Goal: Task Accomplishment & Management: Manage account settings

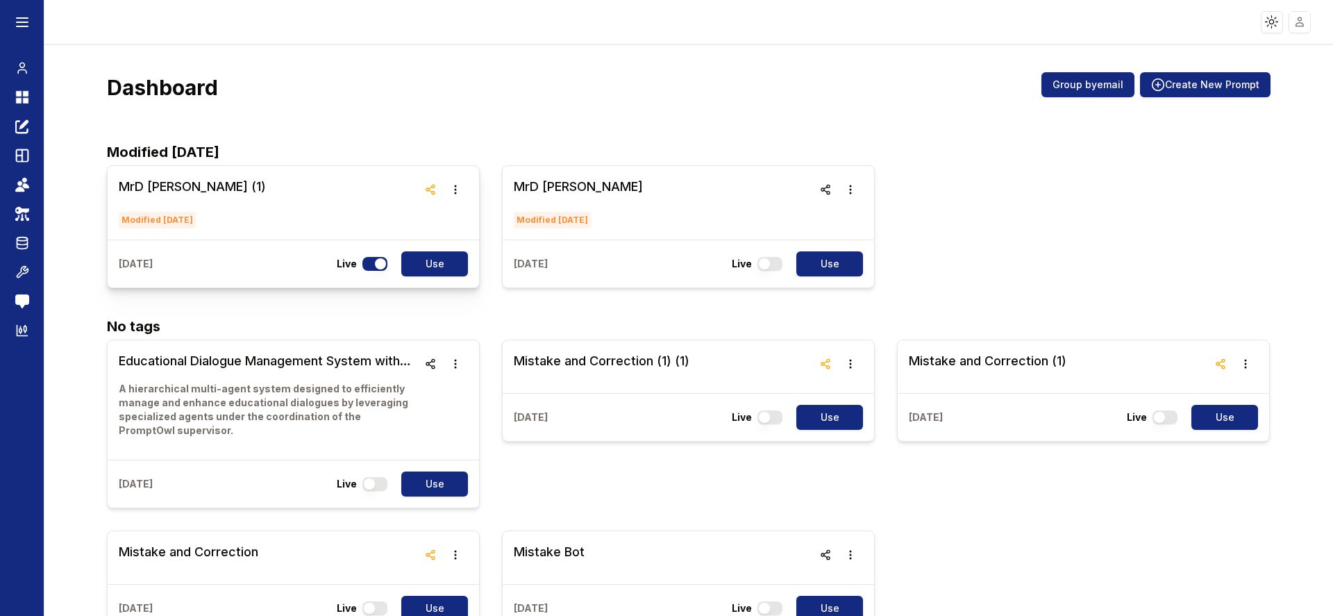
click at [143, 184] on h3 "MrD [PERSON_NAME] (1)" at bounding box center [192, 186] width 147 height 19
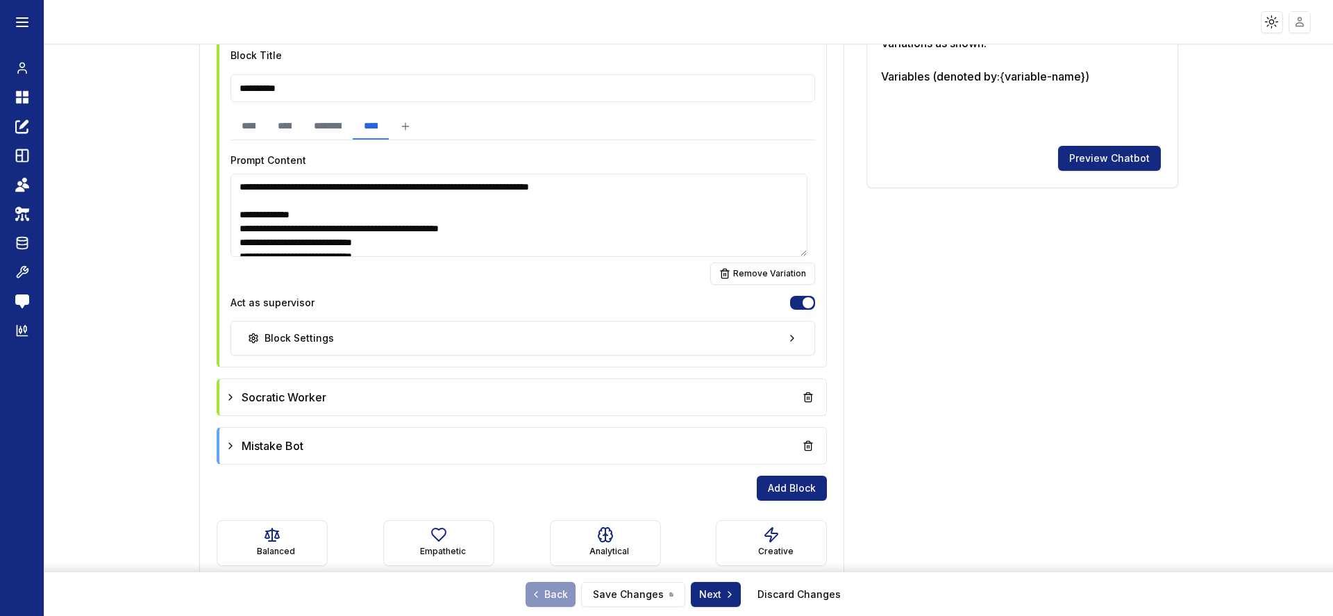
scroll to position [500, 0]
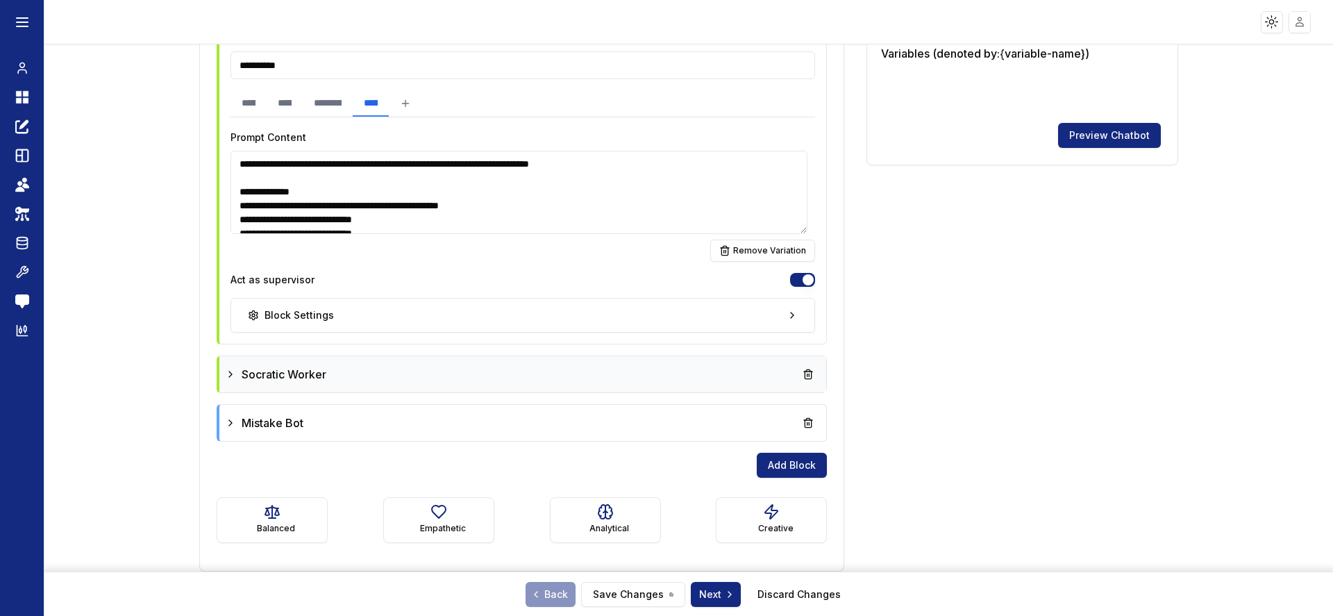
click at [228, 374] on icon at bounding box center [230, 374] width 11 height 11
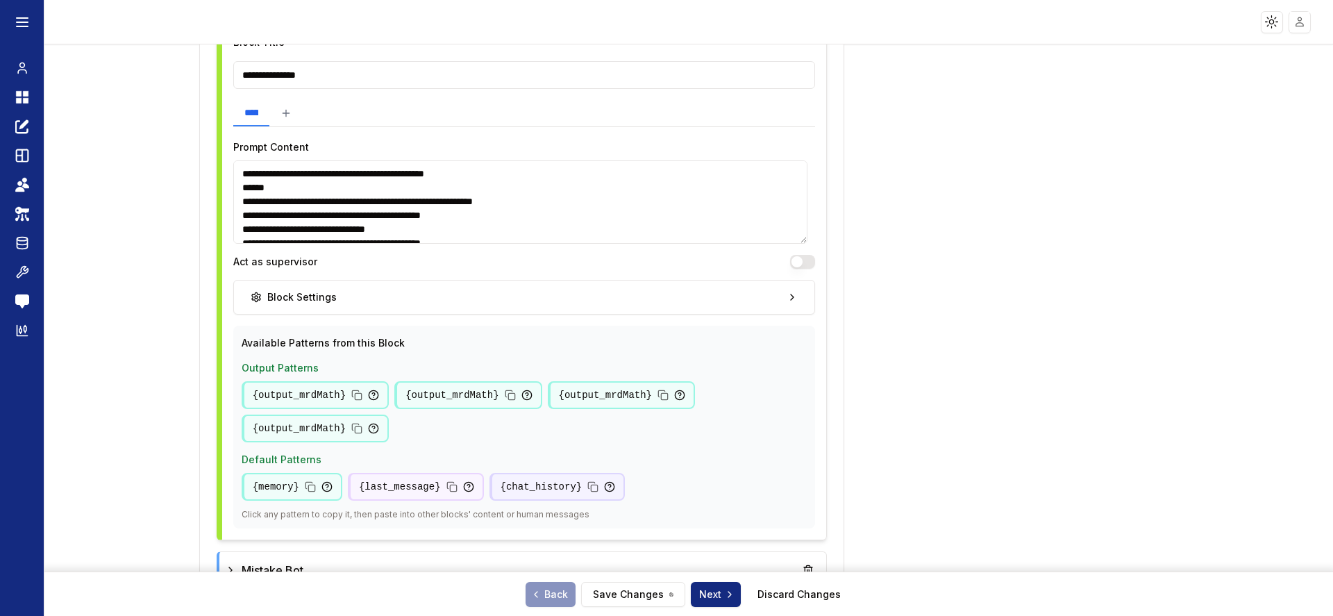
scroll to position [1017, 0]
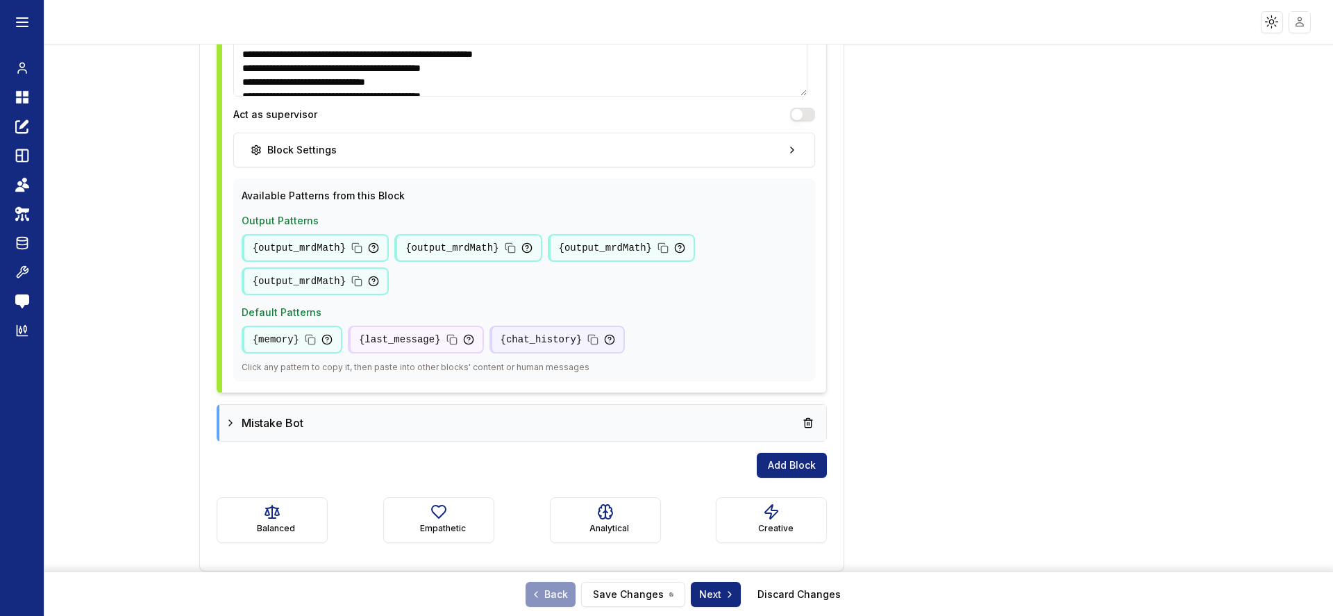
click at [227, 417] on icon at bounding box center [230, 422] width 11 height 11
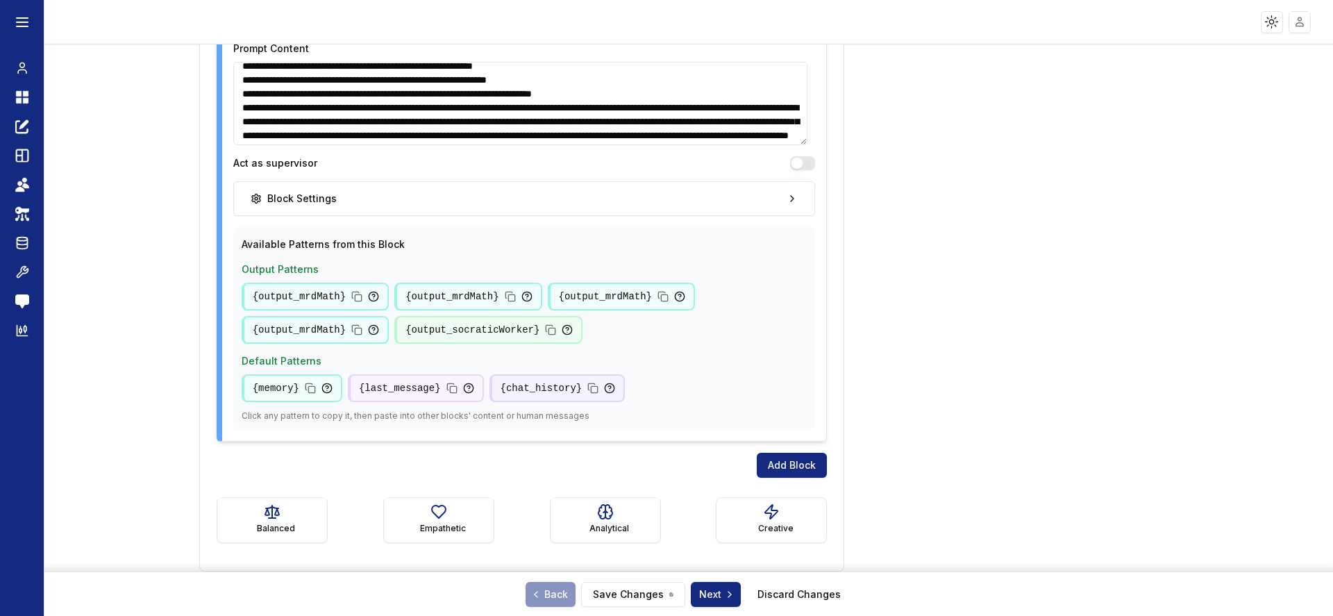
scroll to position [165, 0]
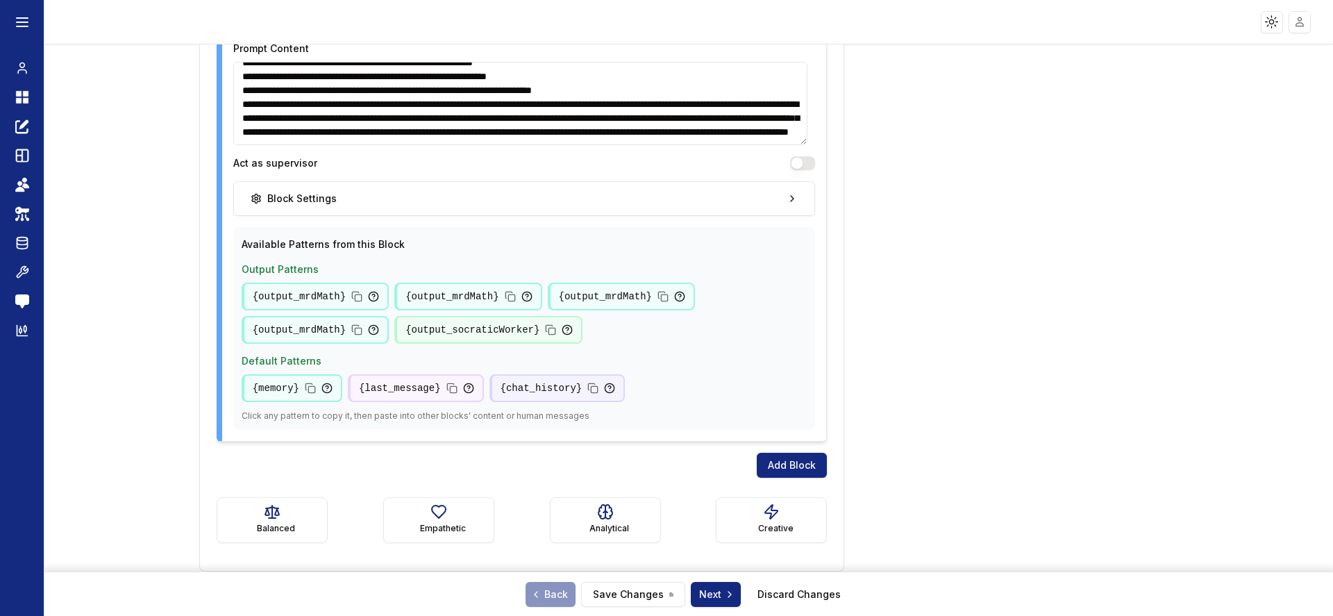
click at [717, 136] on textarea at bounding box center [520, 103] width 574 height 83
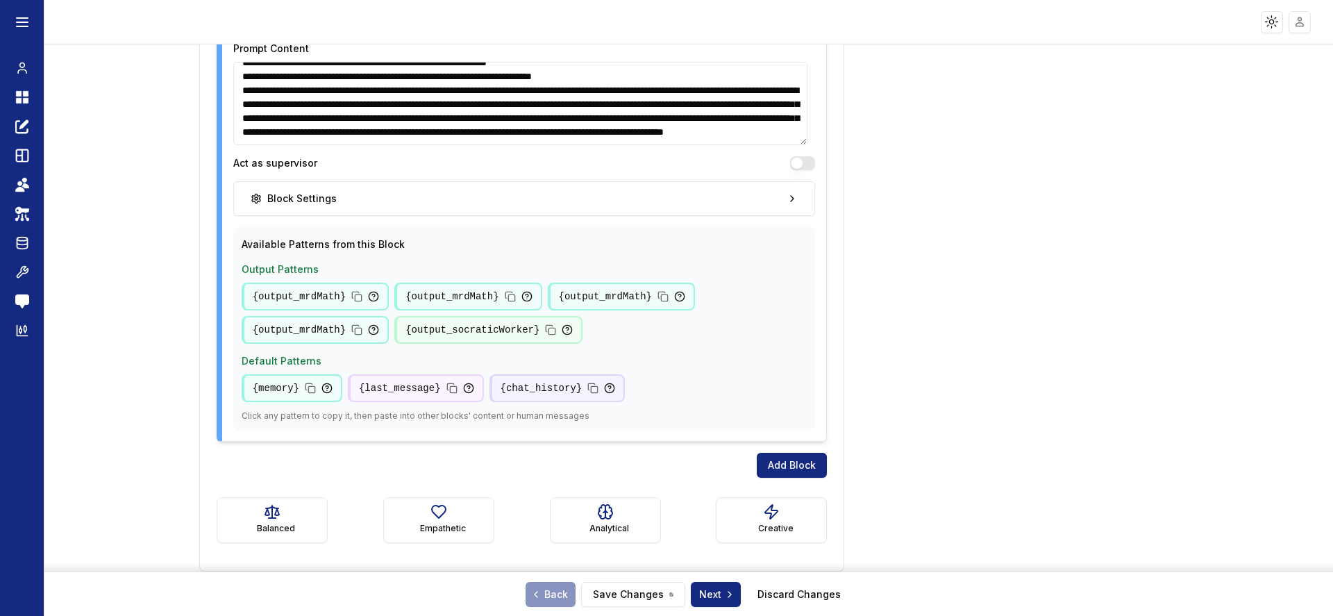
scroll to position [186, 0]
type textarea "**********"
click at [631, 594] on button "Save Changes" at bounding box center [633, 594] width 104 height 25
click at [645, 591] on button "Save Changes" at bounding box center [633, 594] width 104 height 25
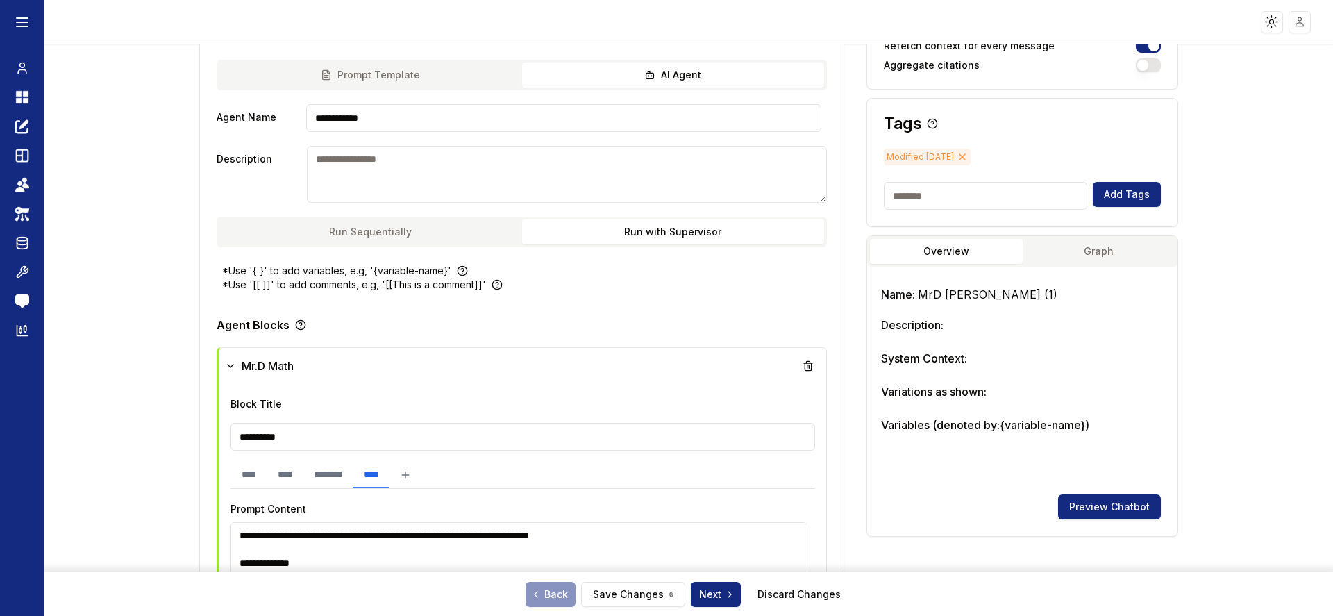
scroll to position [0, 0]
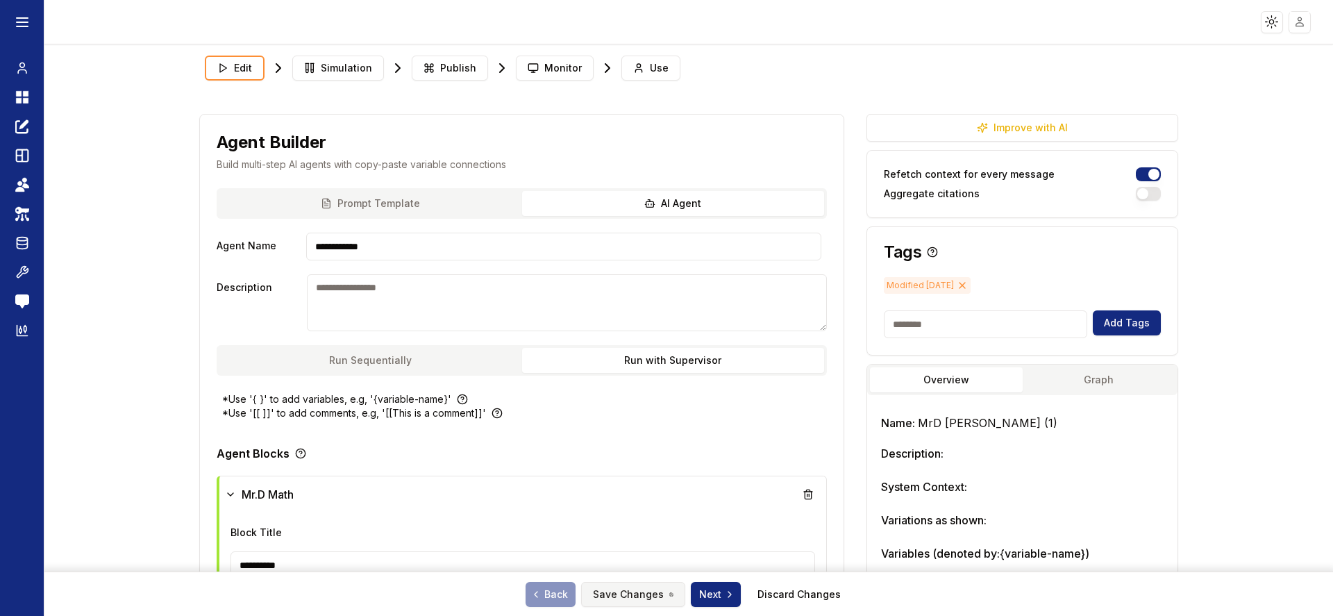
click at [634, 590] on button "Save Changes" at bounding box center [633, 594] width 104 height 25
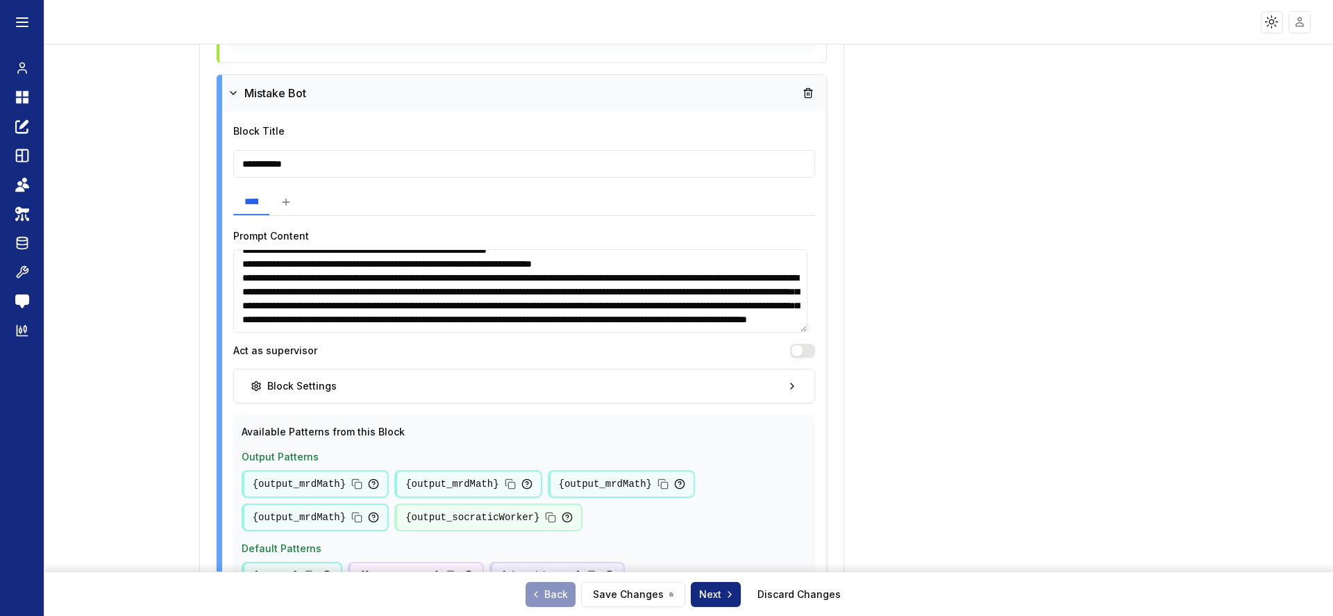
scroll to position [1351, 0]
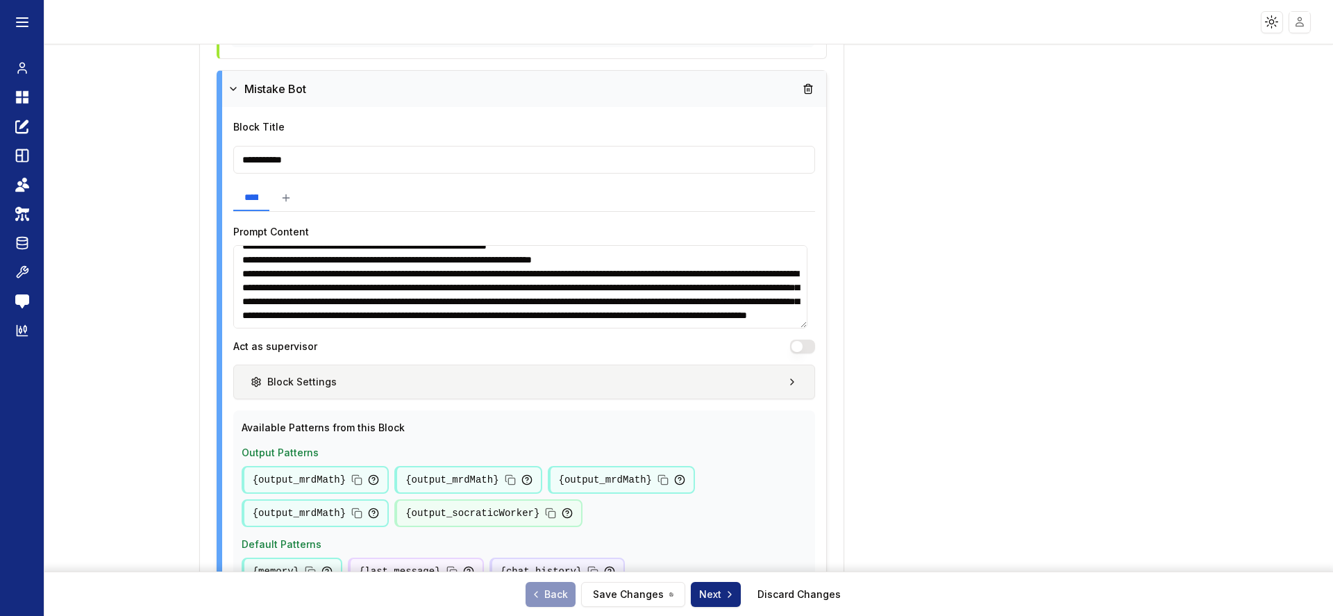
click at [562, 382] on button "Block Settings" at bounding box center [524, 382] width 583 height 35
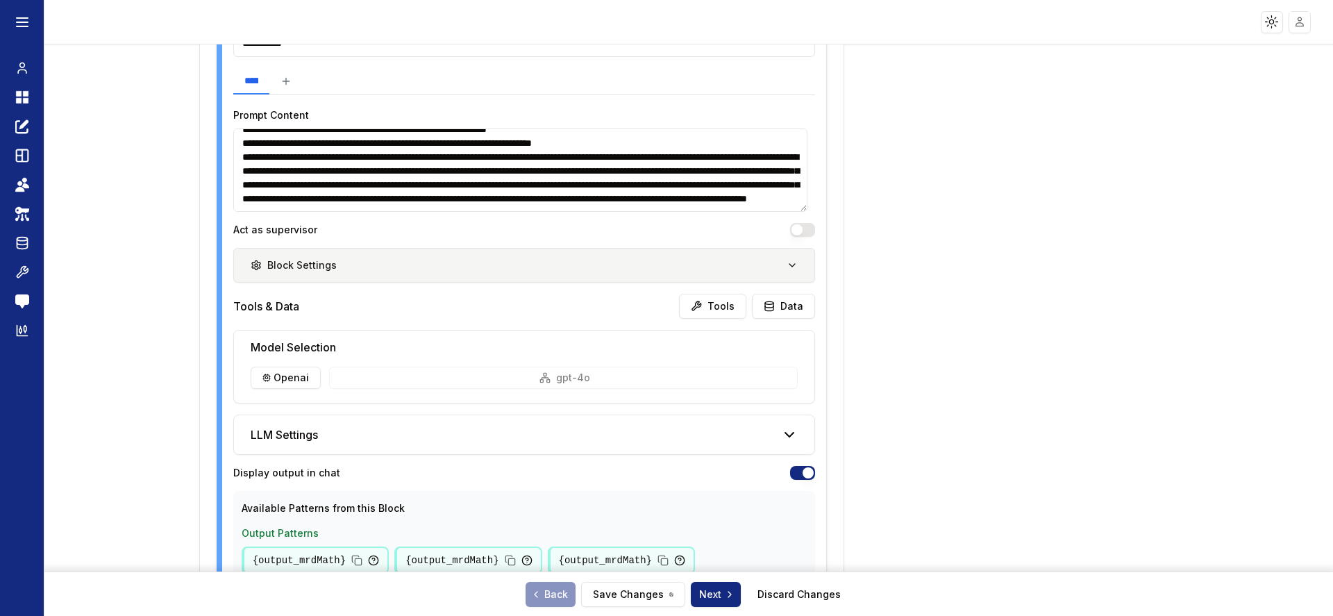
scroll to position [1516, 0]
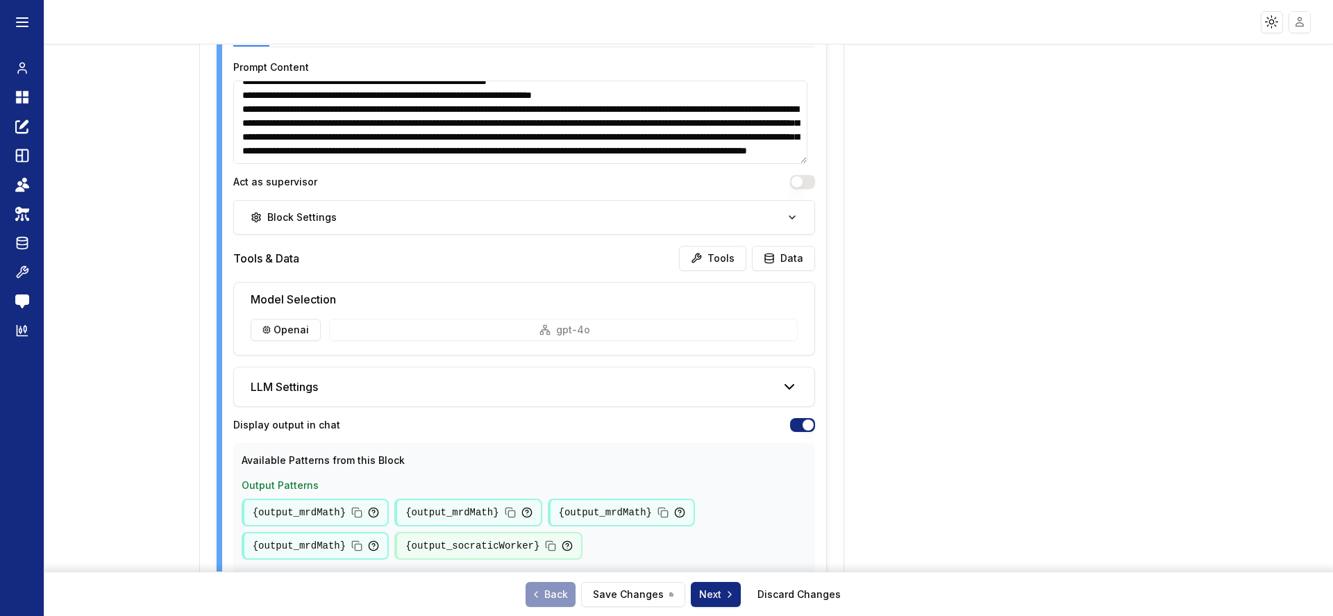
click at [546, 335] on div "openai gpt-4o" at bounding box center [525, 330] width 548 height 22
click at [296, 331] on html "**********" at bounding box center [666, 308] width 1333 height 616
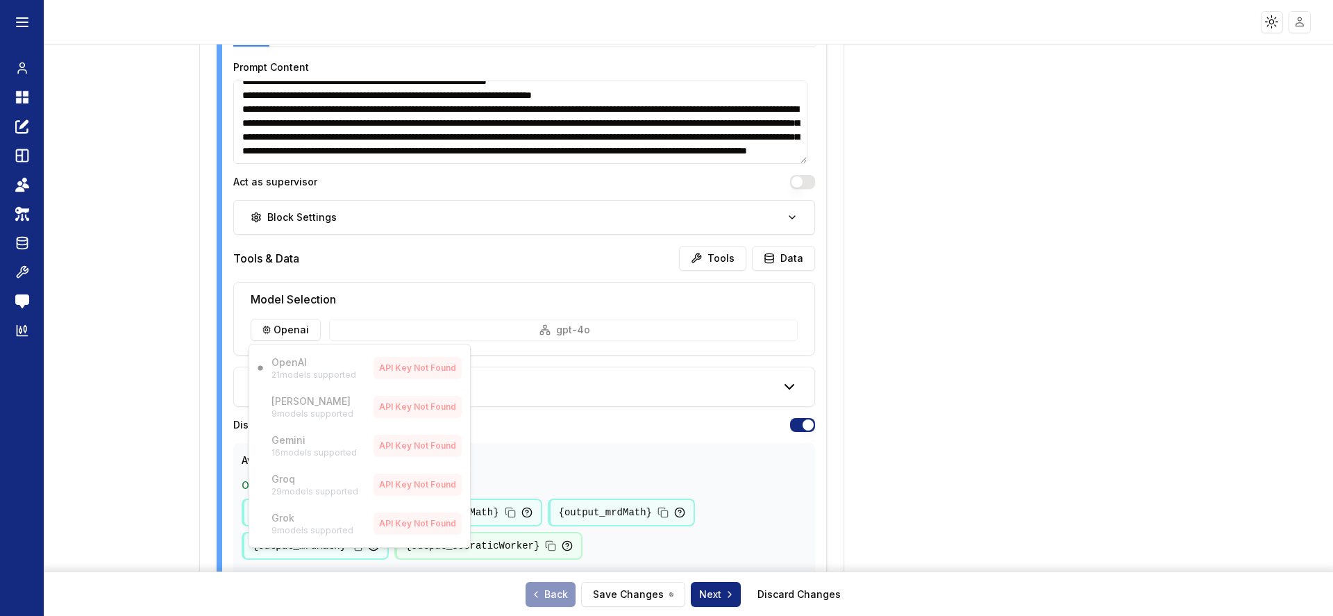
click at [556, 337] on html "**********" at bounding box center [666, 308] width 1333 height 616
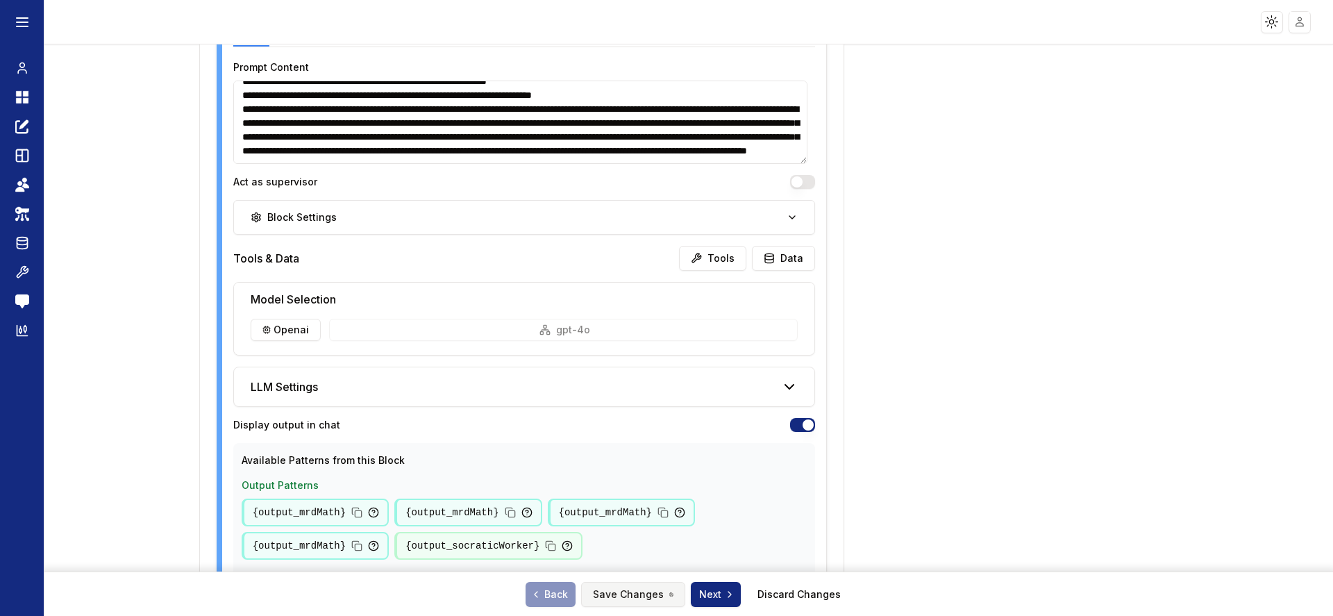
click at [642, 594] on button "Save Changes" at bounding box center [633, 594] width 104 height 25
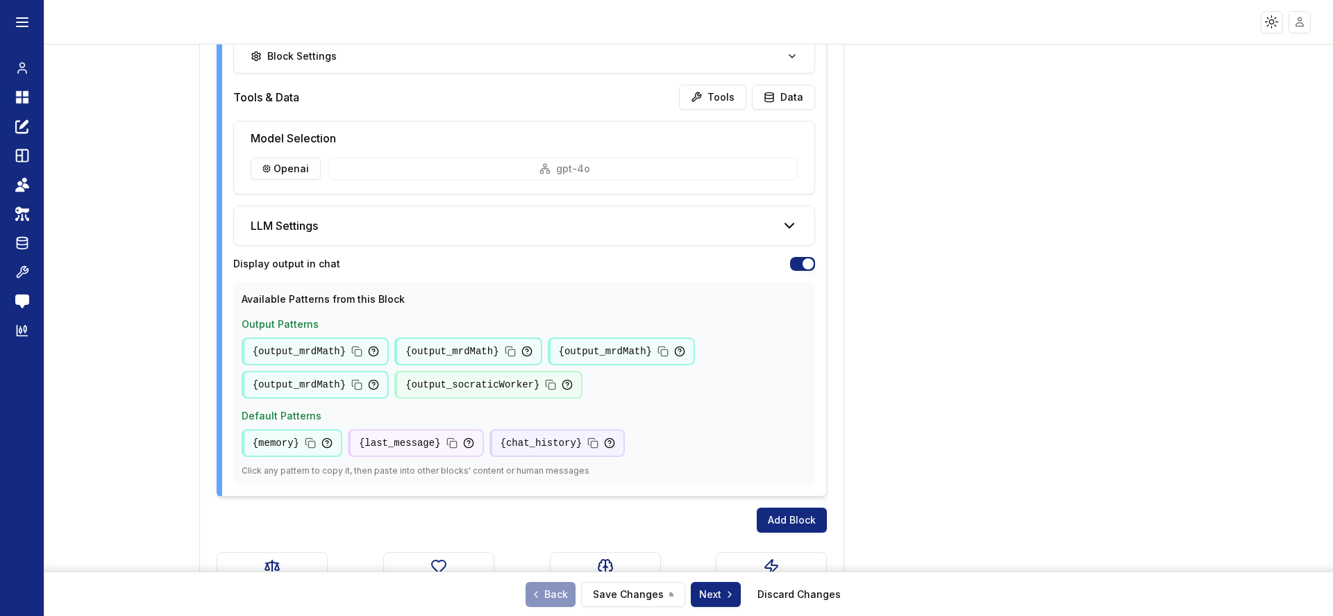
scroll to position [1732, 0]
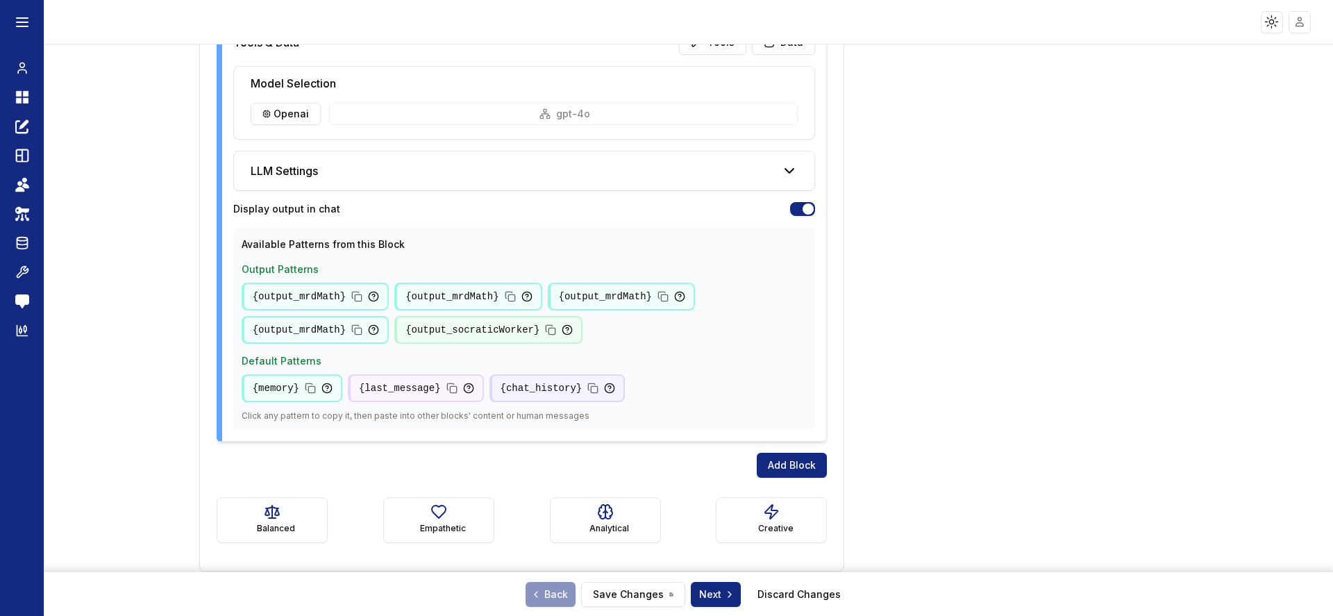
click at [492, 167] on div "LLM Settings" at bounding box center [524, 170] width 581 height 39
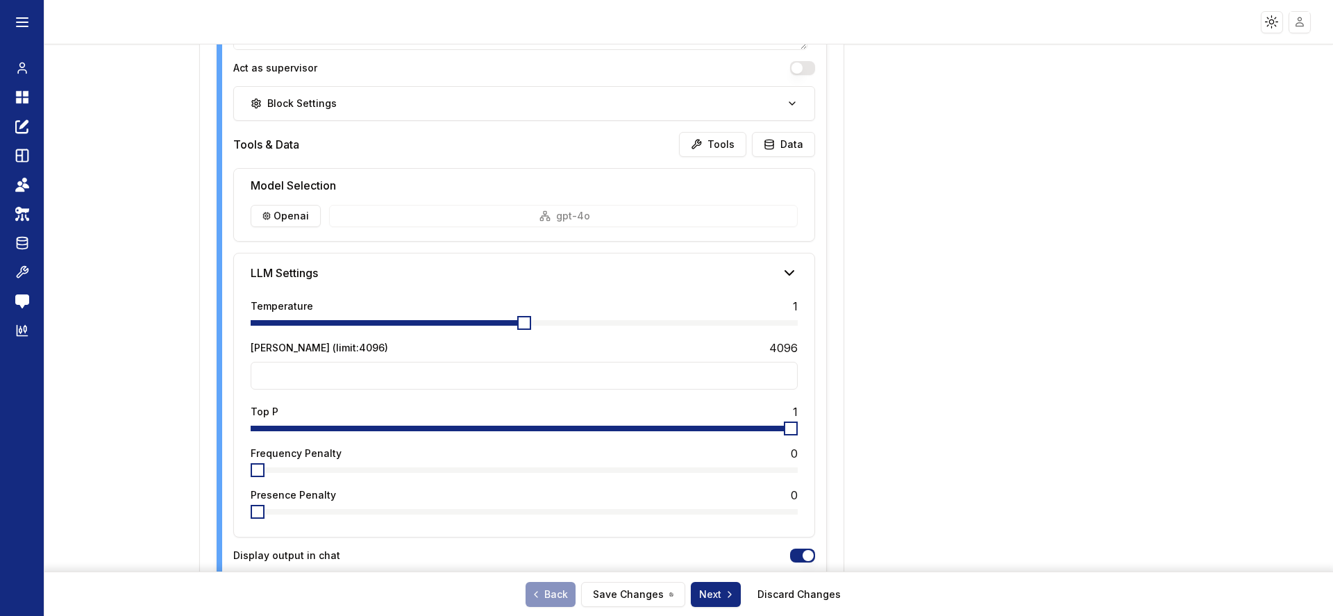
scroll to position [1629, 0]
click at [283, 221] on html "**********" at bounding box center [666, 308] width 1333 height 616
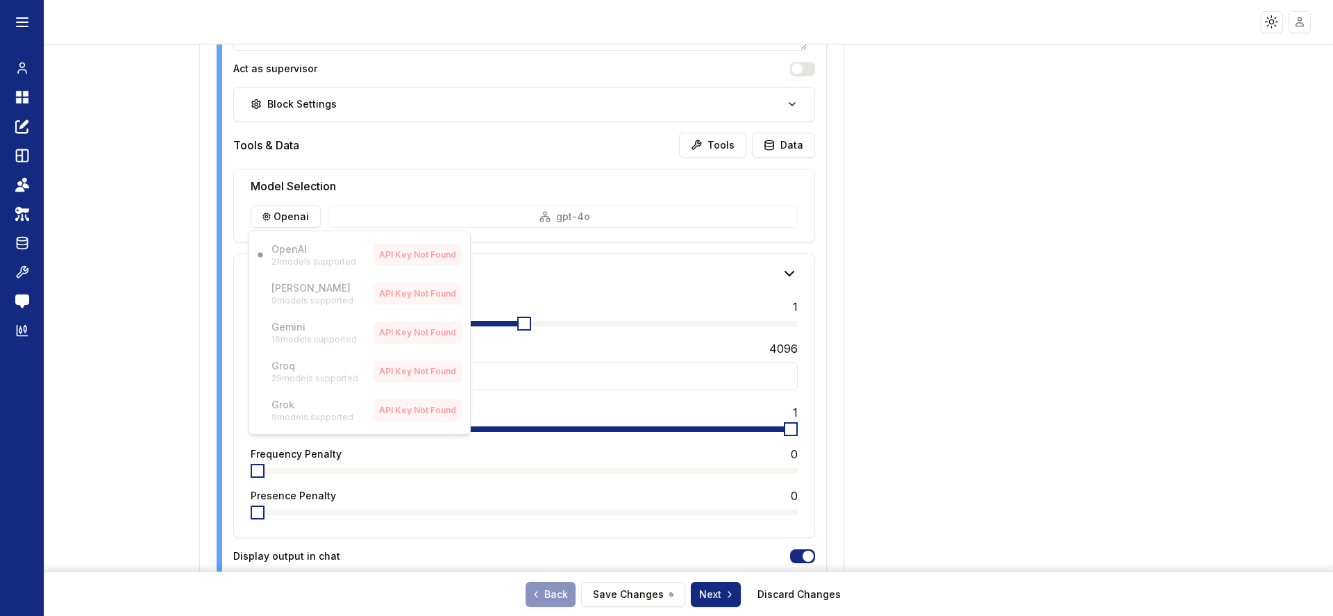
click at [285, 292] on div "OpenAI 21 models supported API Key Not Found Claude 9 models supported API Key …" at bounding box center [360, 333] width 222 height 204
click at [532, 215] on html "**********" at bounding box center [666, 308] width 1333 height 616
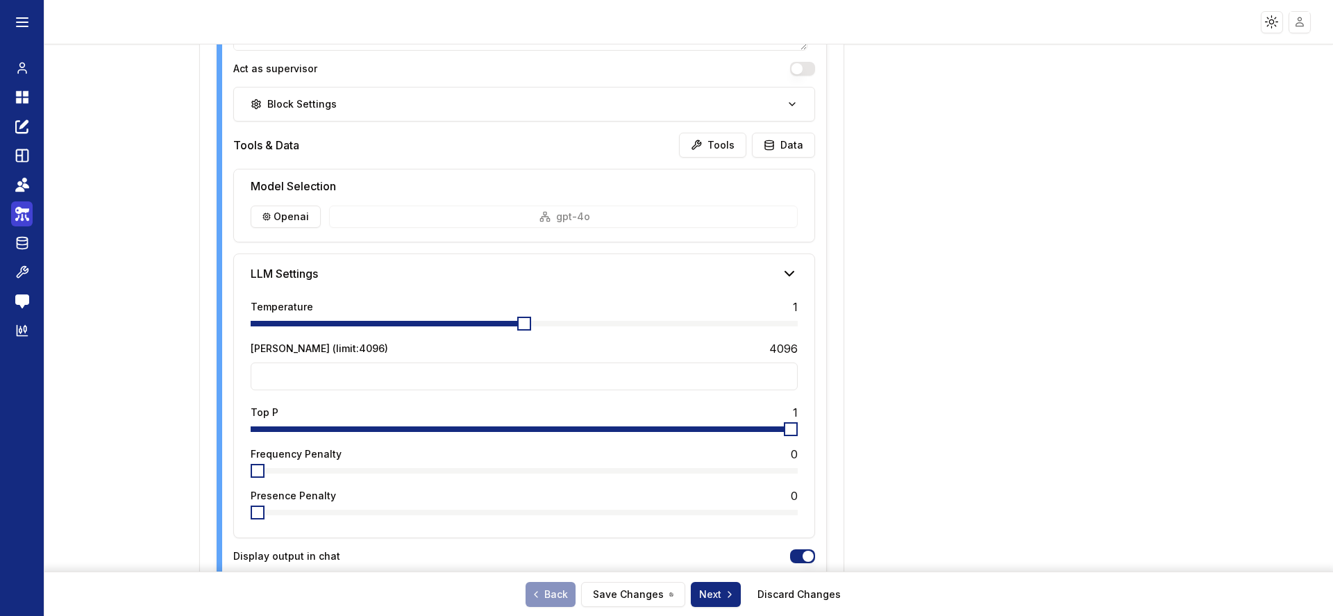
click at [18, 212] on icon at bounding box center [22, 210] width 14 height 7
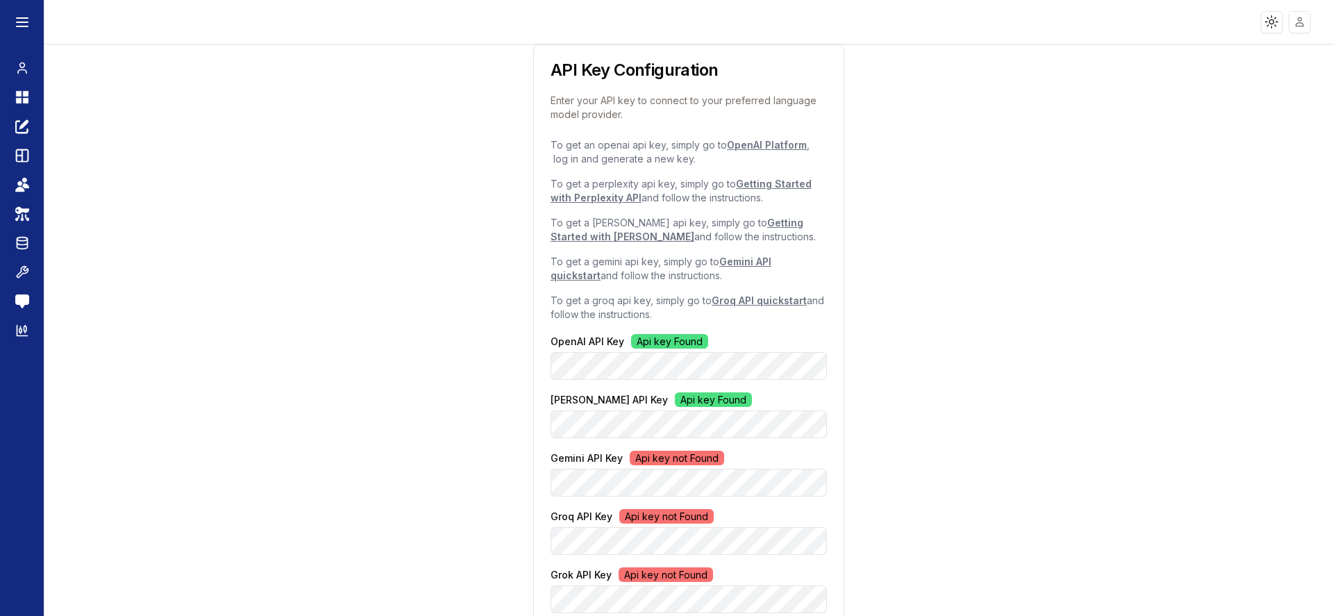
scroll to position [95, 0]
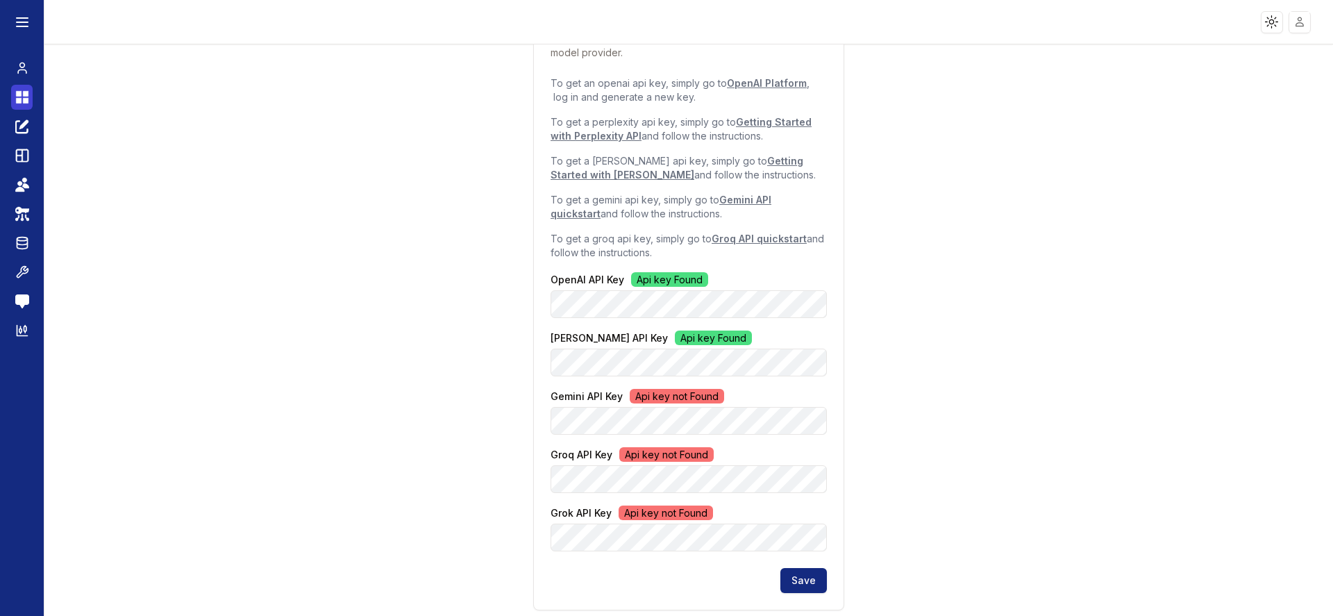
click at [15, 98] on icon at bounding box center [22, 97] width 14 height 17
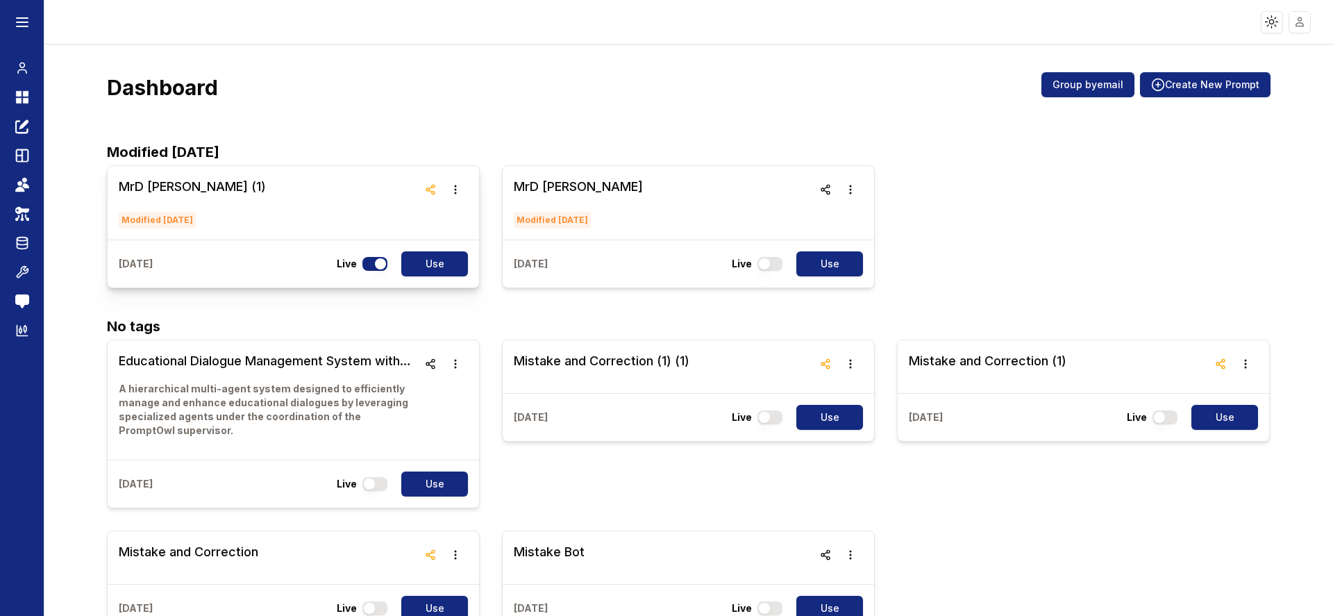
click at [276, 174] on div "MrD Test (1) Modified Aug25" at bounding box center [294, 203] width 372 height 74
click at [178, 185] on h3 "MrD Test (1)" at bounding box center [192, 186] width 147 height 19
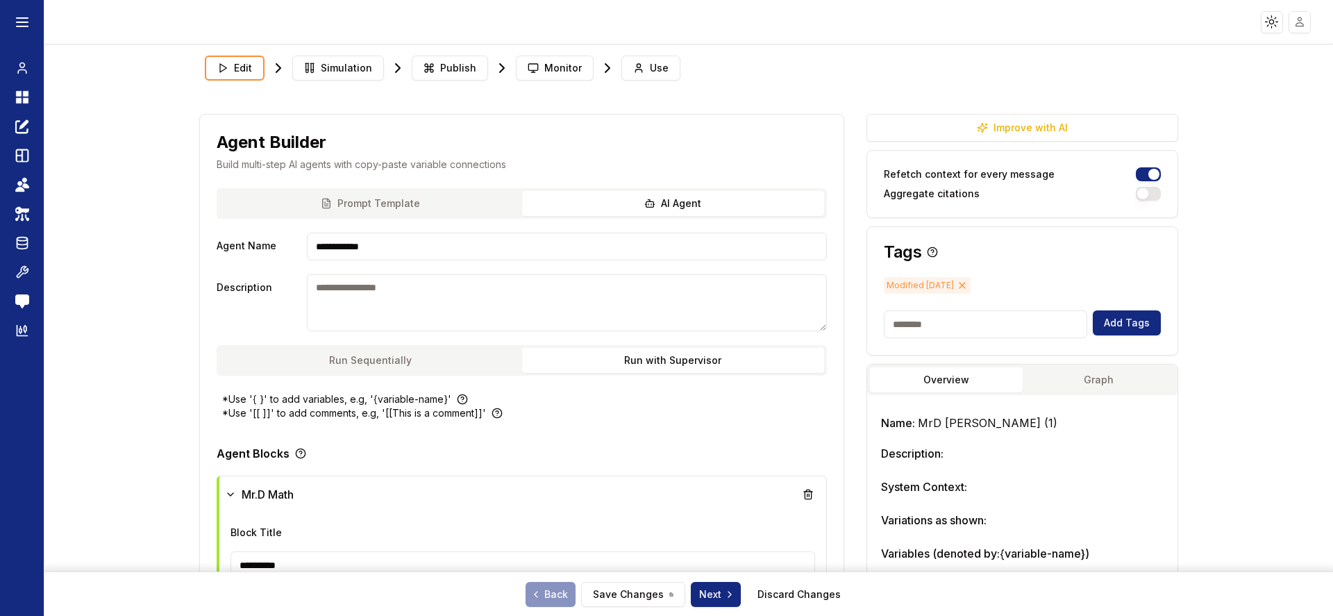
scroll to position [500, 0]
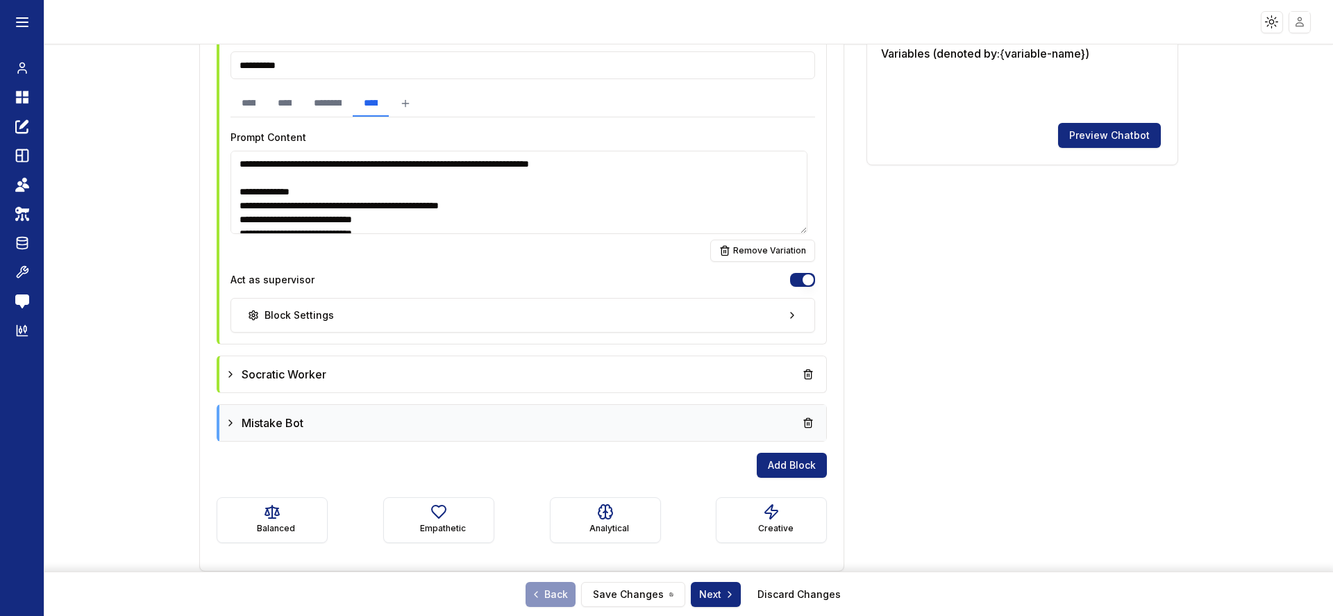
click at [233, 425] on icon at bounding box center [230, 422] width 11 height 11
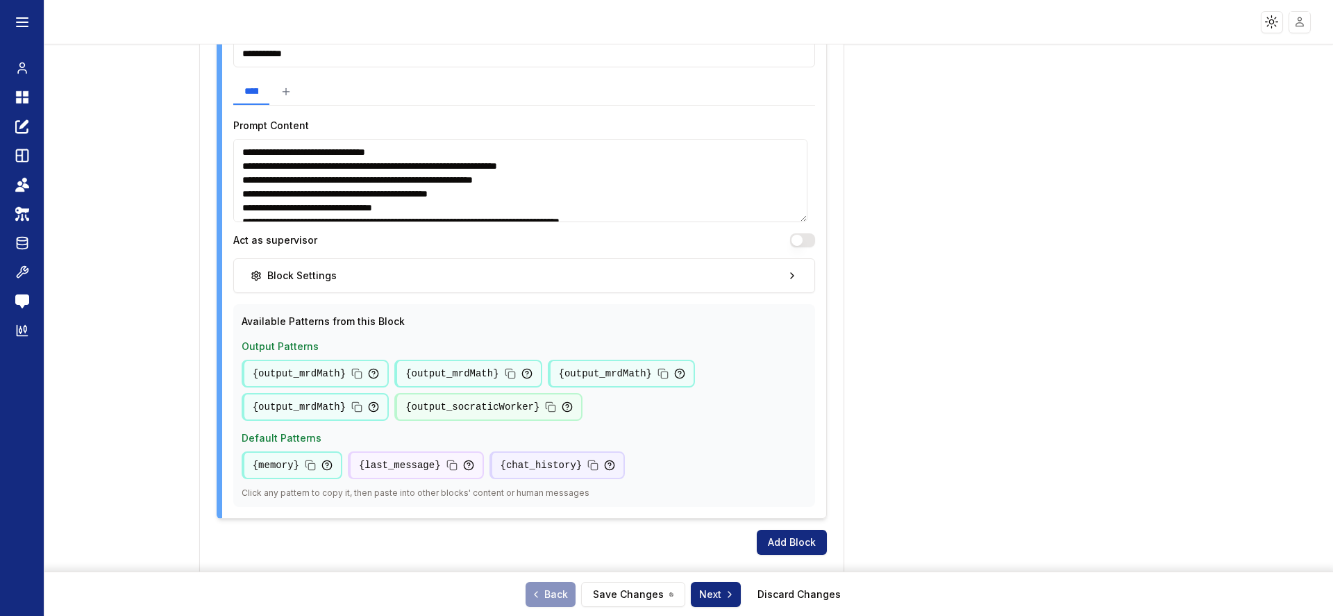
scroll to position [165, 0]
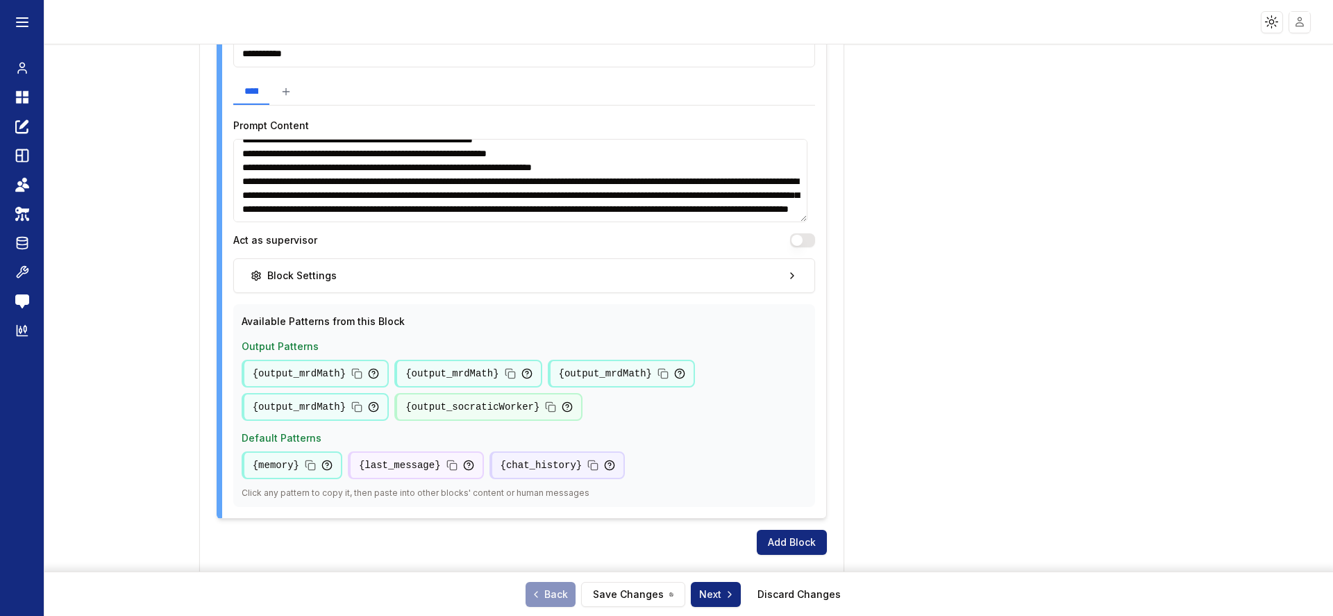
click at [660, 208] on textarea at bounding box center [520, 180] width 574 height 83
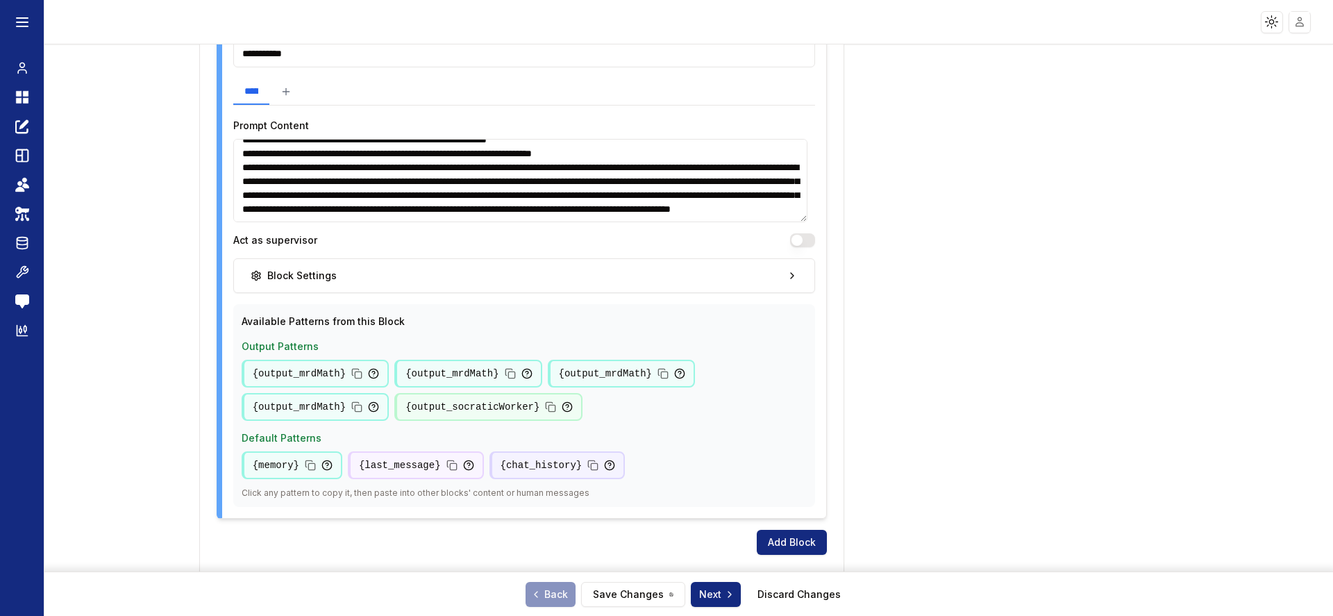
scroll to position [186, 0]
type textarea "**********"
click at [648, 601] on button "Save Changes" at bounding box center [633, 594] width 104 height 25
click at [610, 588] on button "Save Changes" at bounding box center [633, 594] width 104 height 25
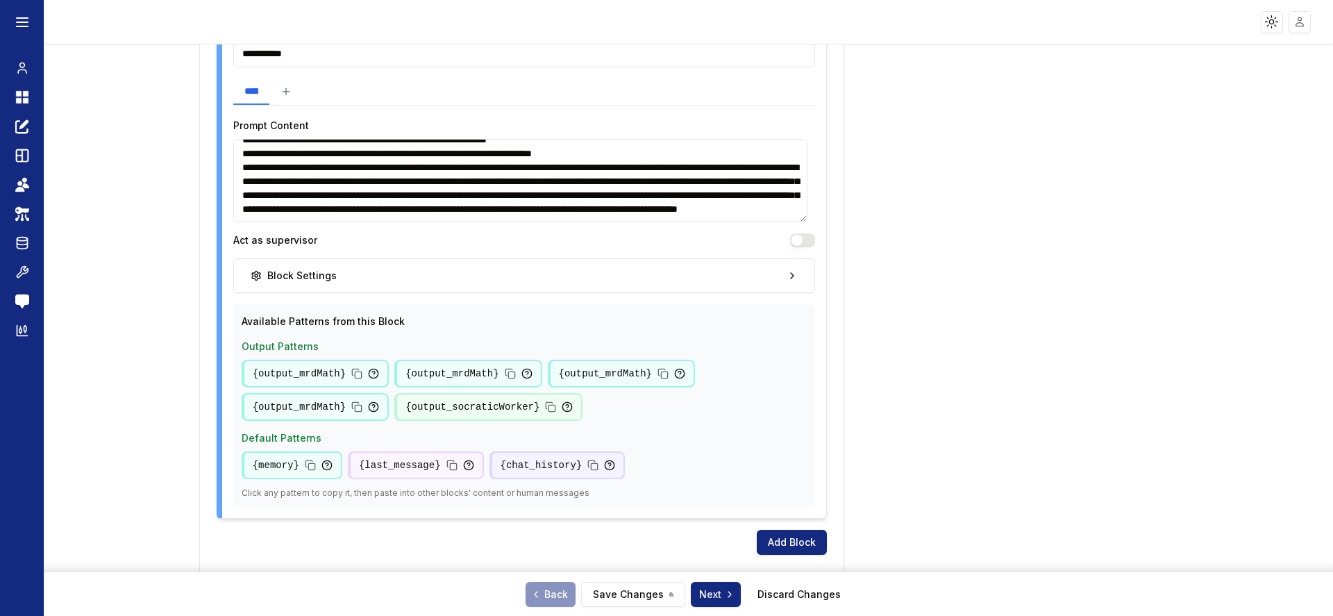
drag, startPoint x: 662, startPoint y: 195, endPoint x: 731, endPoint y: 208, distance: 70.7
click at [731, 208] on textarea at bounding box center [520, 180] width 574 height 83
drag, startPoint x: 663, startPoint y: 181, endPoint x: 774, endPoint y: 214, distance: 115.8
click at [774, 214] on textarea at bounding box center [520, 180] width 574 height 83
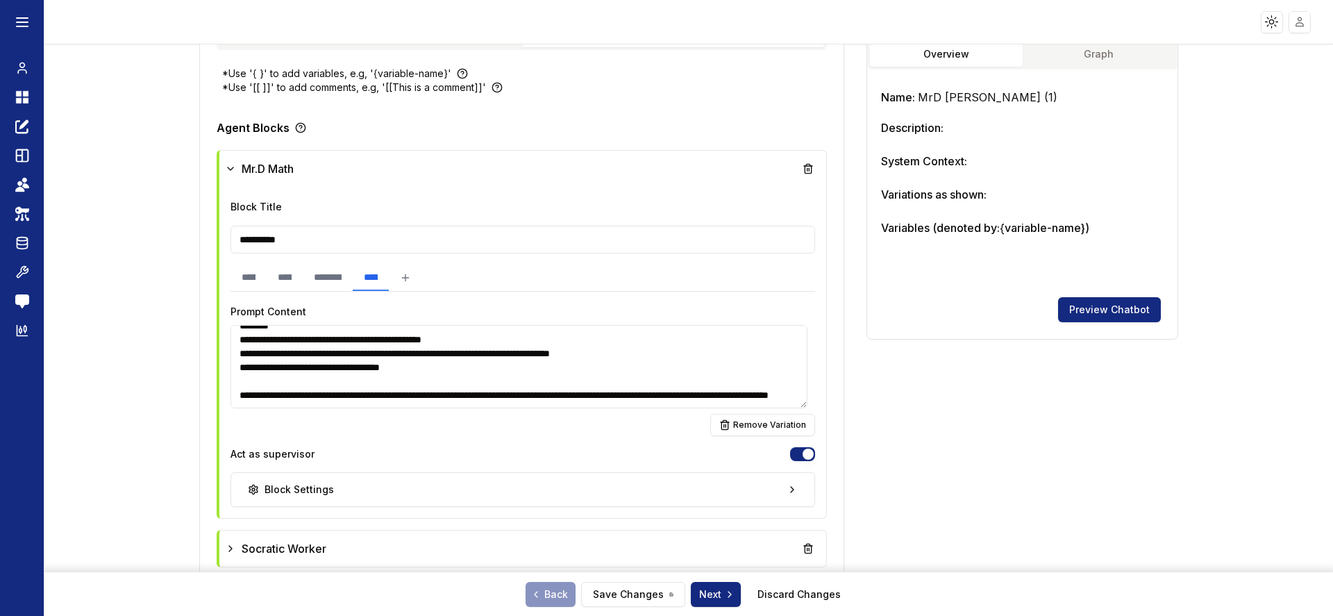
scroll to position [327, 0]
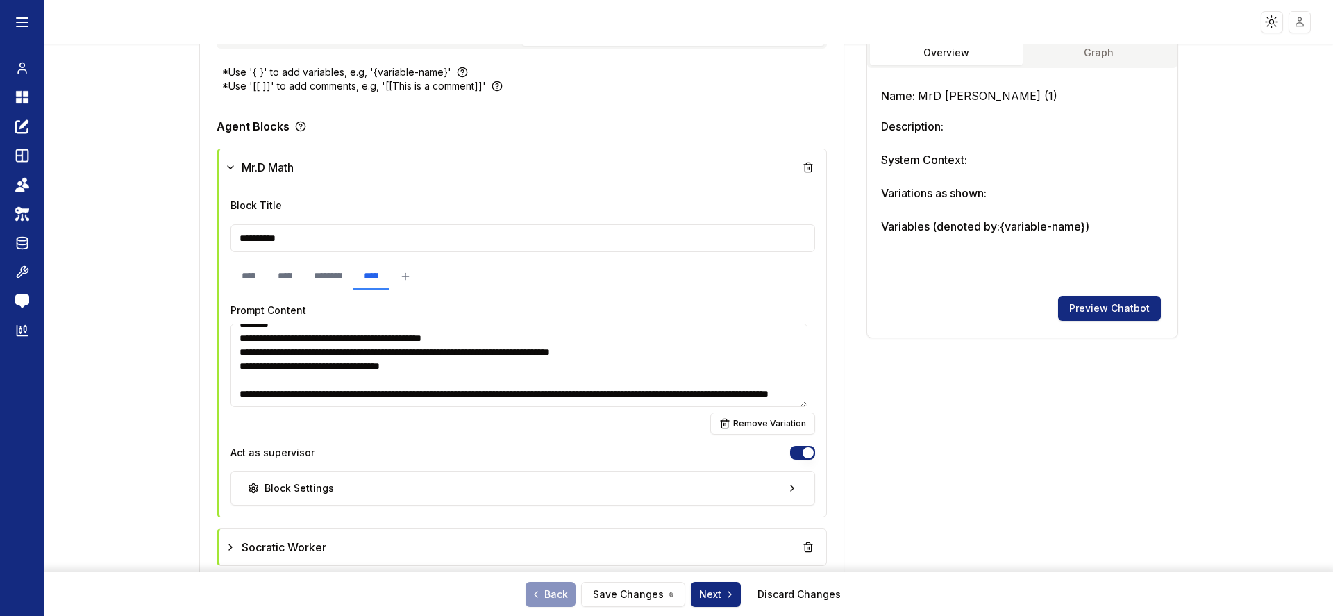
click at [517, 394] on textarea at bounding box center [519, 365] width 577 height 83
click at [519, 362] on textarea at bounding box center [520, 365] width 574 height 83
paste textarea "**********"
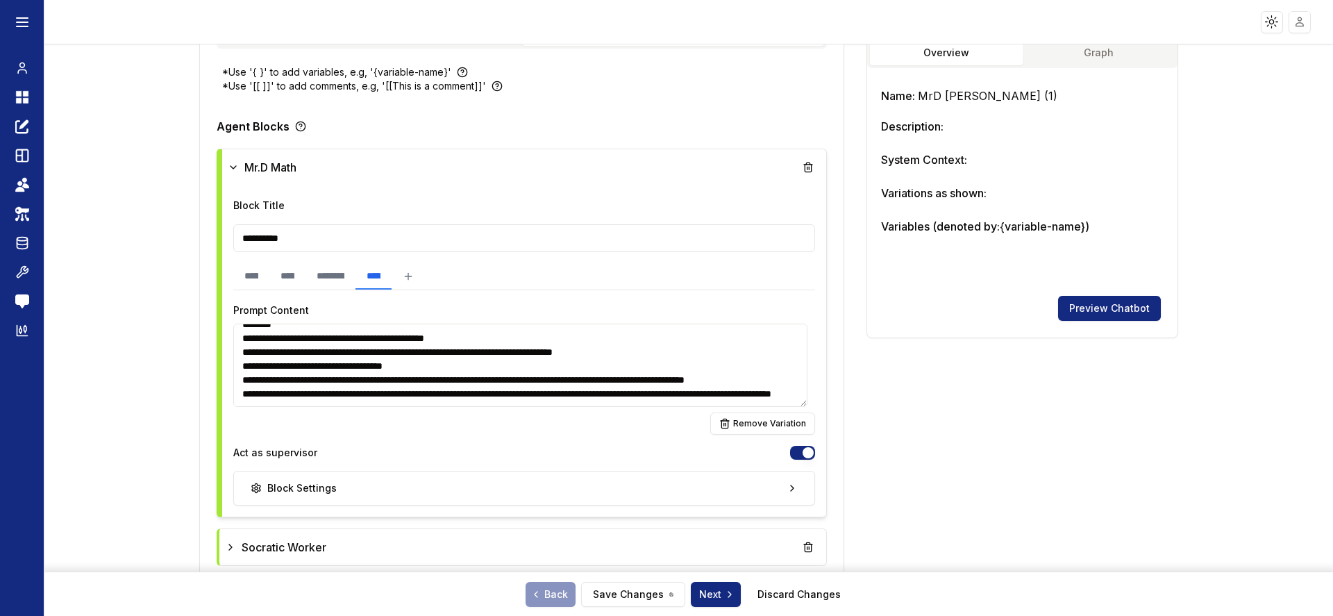
scroll to position [1971, 0]
type textarea "**********"
click at [621, 589] on button "Save Changes" at bounding box center [633, 594] width 104 height 25
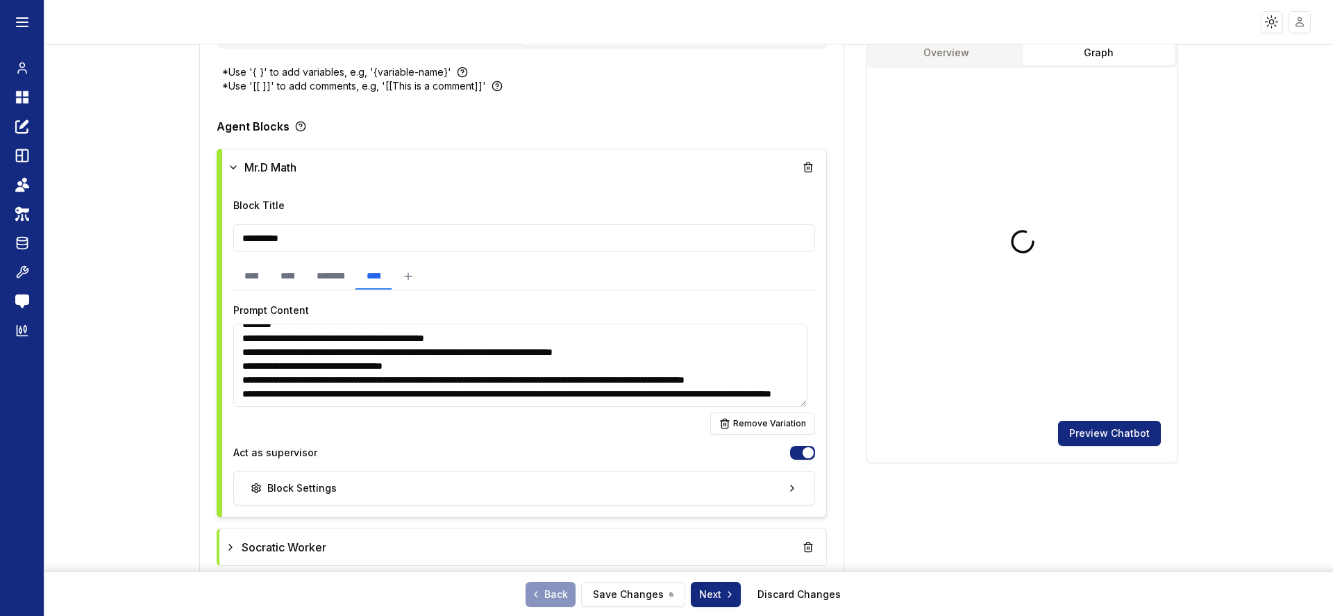
click at [1084, 47] on button "Graph" at bounding box center [1099, 52] width 152 height 25
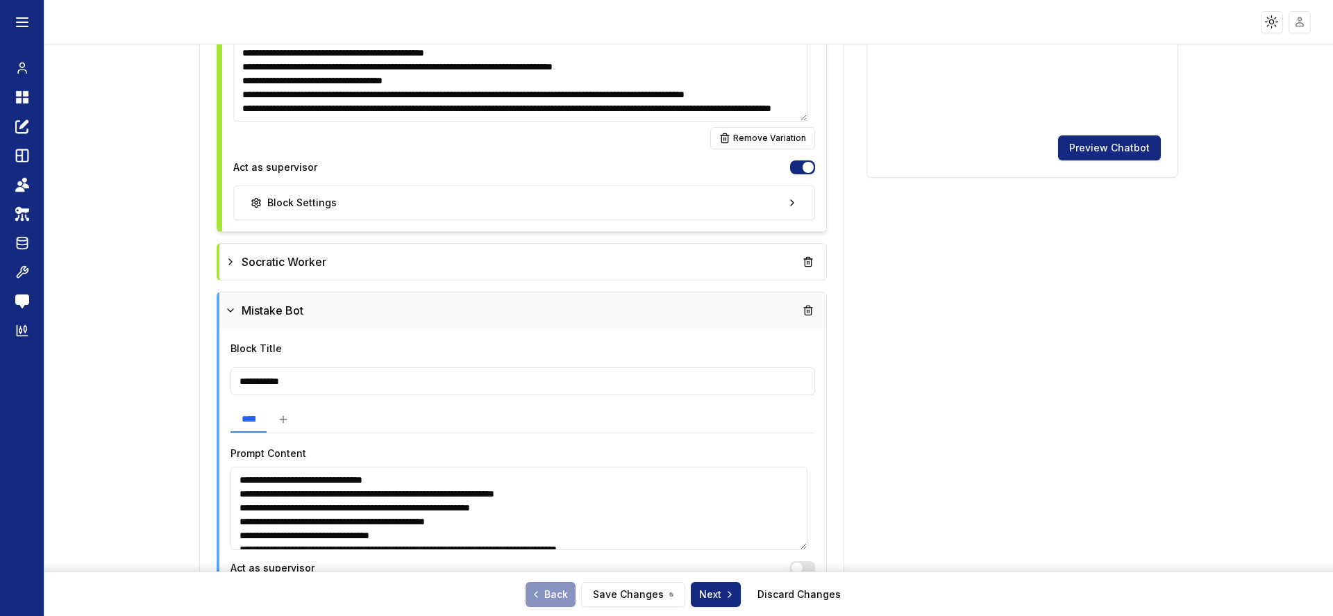
scroll to position [971, 0]
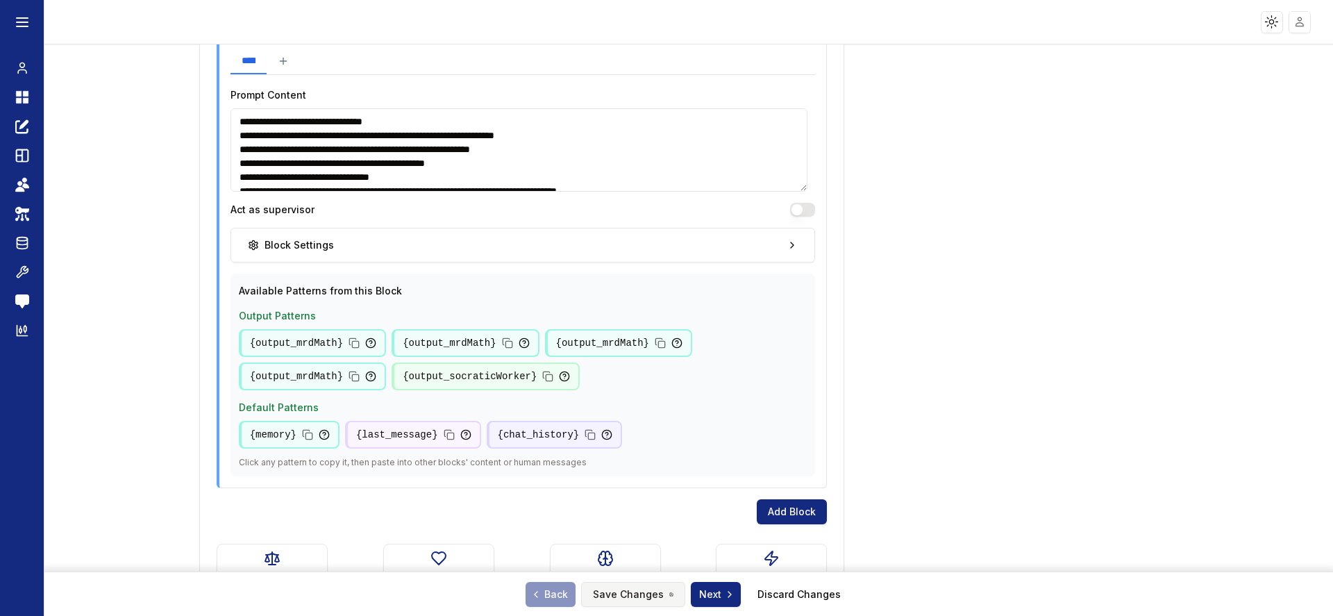
click at [655, 592] on button "Save Changes" at bounding box center [633, 594] width 104 height 25
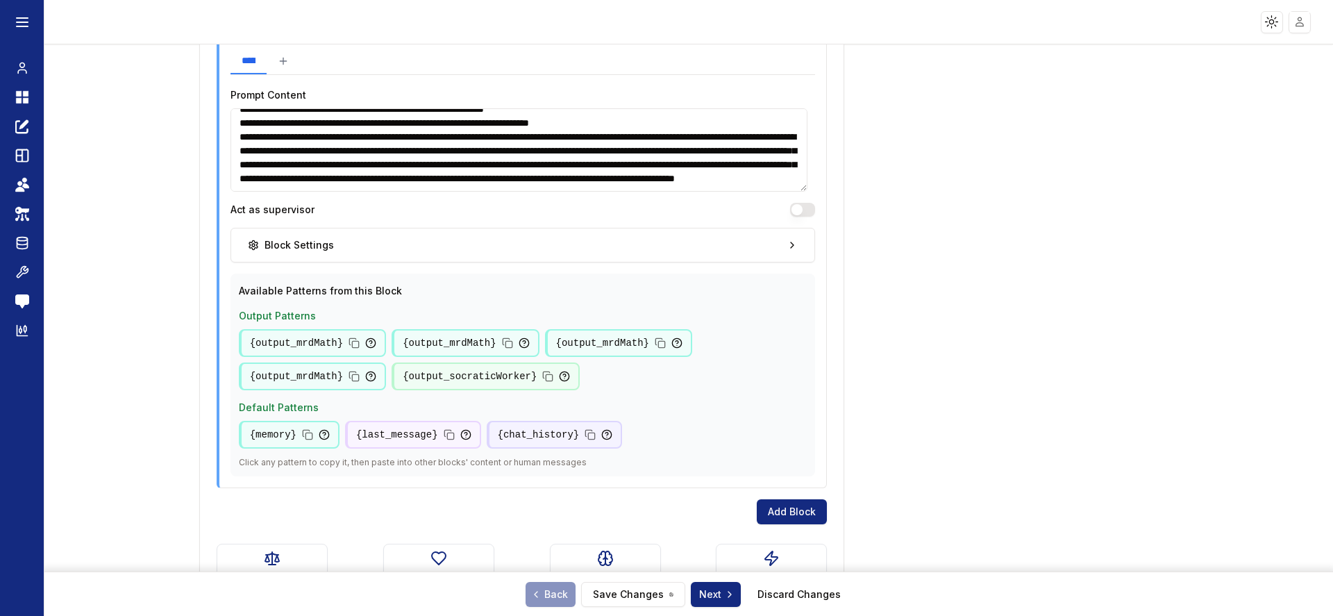
drag, startPoint x: 662, startPoint y: 149, endPoint x: 686, endPoint y: 185, distance: 42.6
click at [686, 185] on textarea at bounding box center [519, 149] width 577 height 83
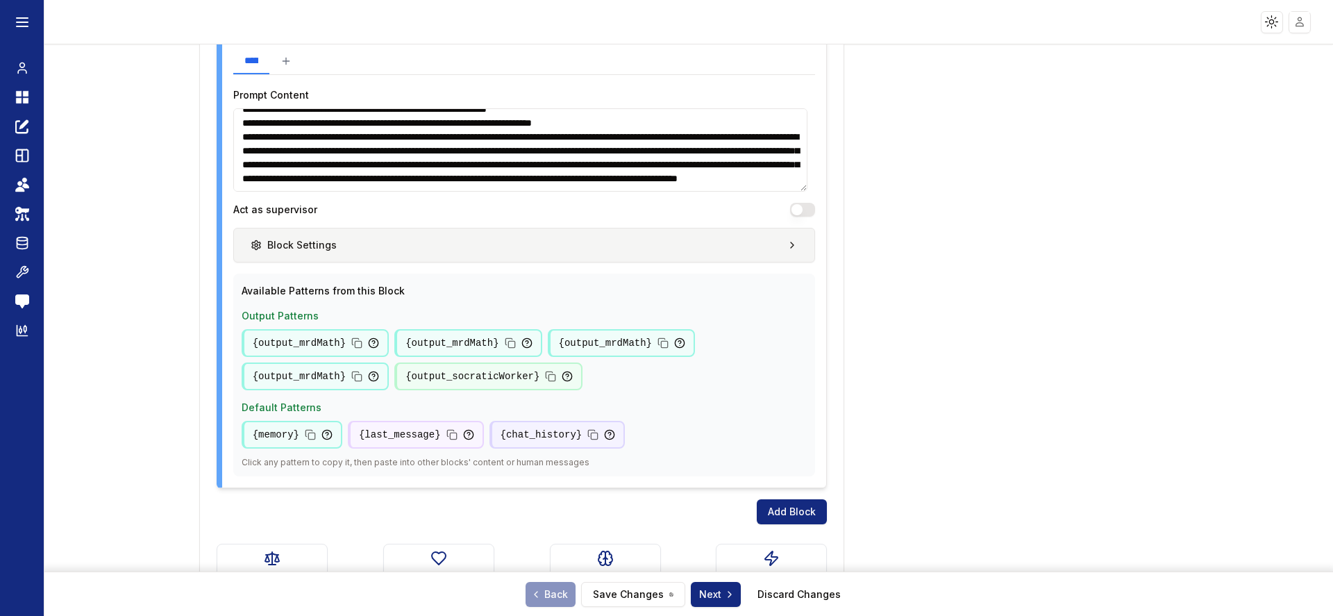
click at [460, 251] on button "Block Settings" at bounding box center [524, 245] width 583 height 35
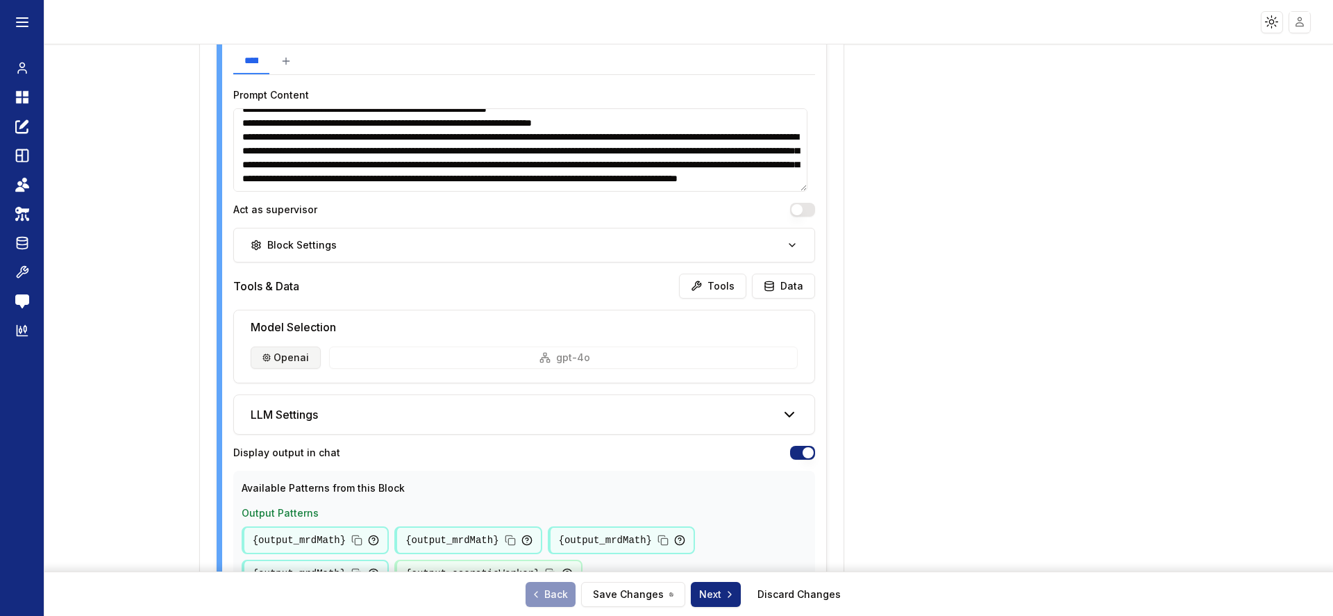
click at [300, 353] on html "**********" at bounding box center [666, 308] width 1333 height 616
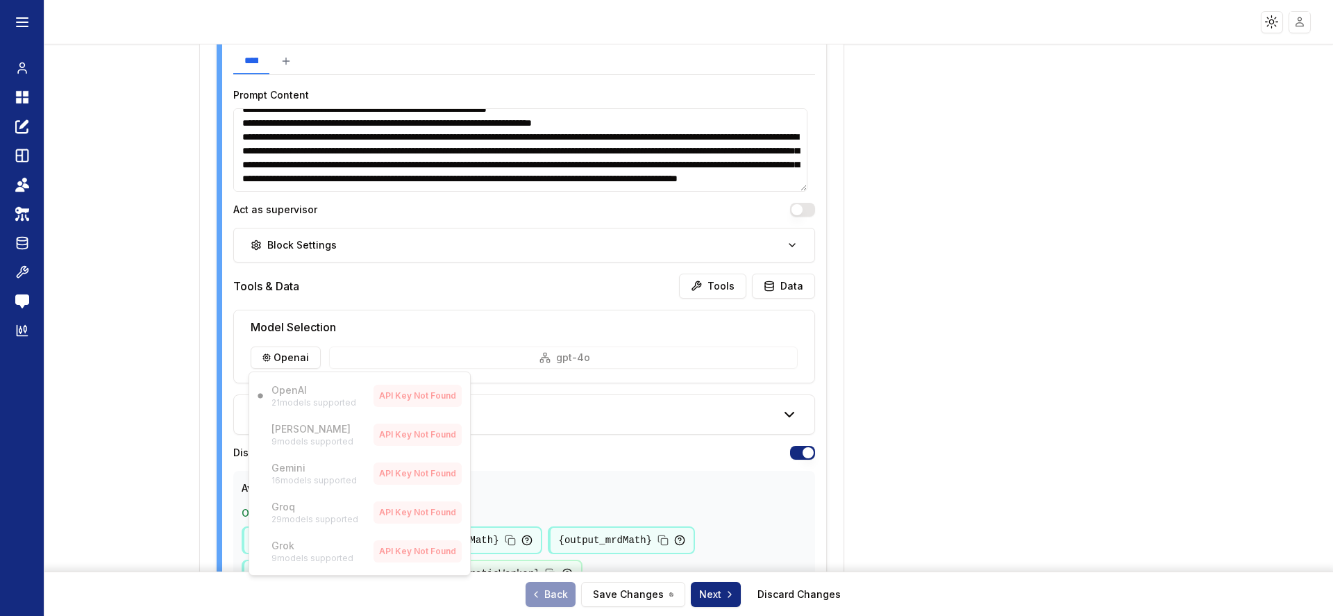
click at [135, 246] on html "**********" at bounding box center [666, 308] width 1333 height 616
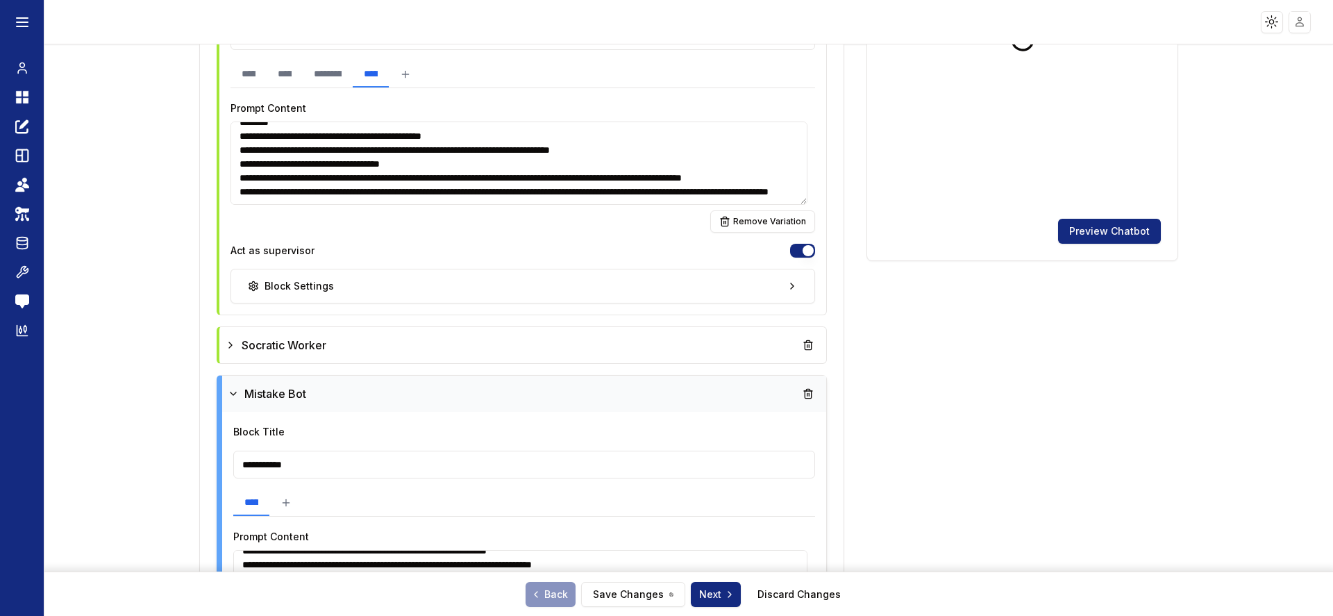
scroll to position [531, 0]
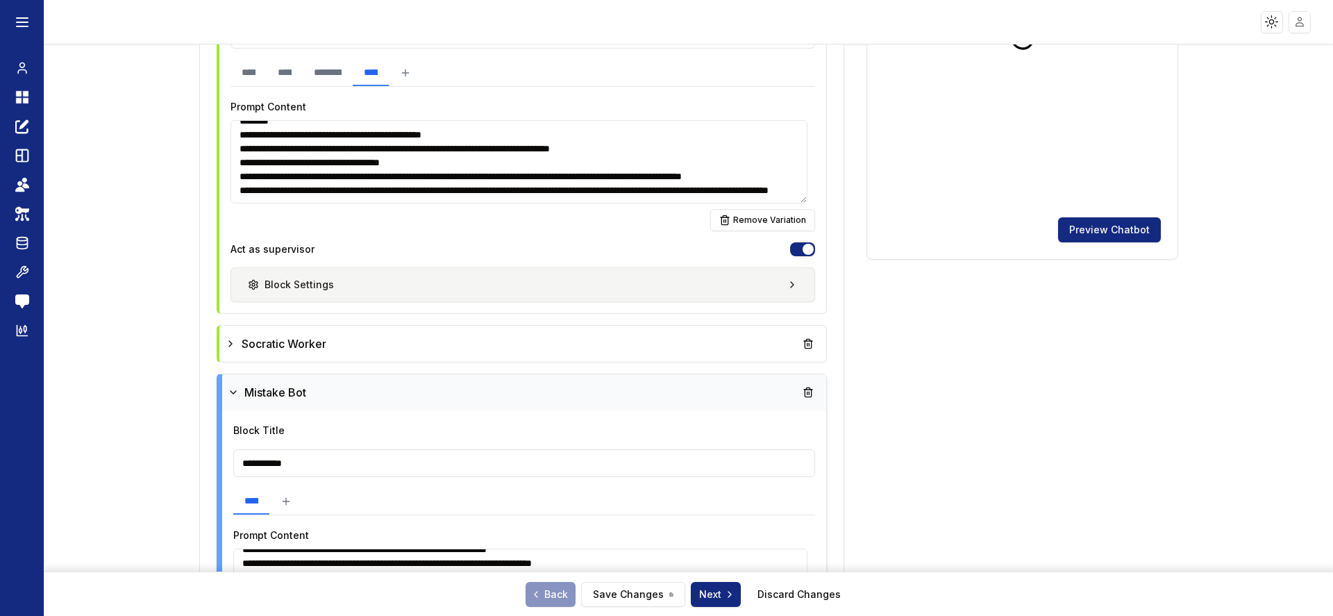
click at [254, 284] on icon "button" at bounding box center [253, 284] width 8 height 9
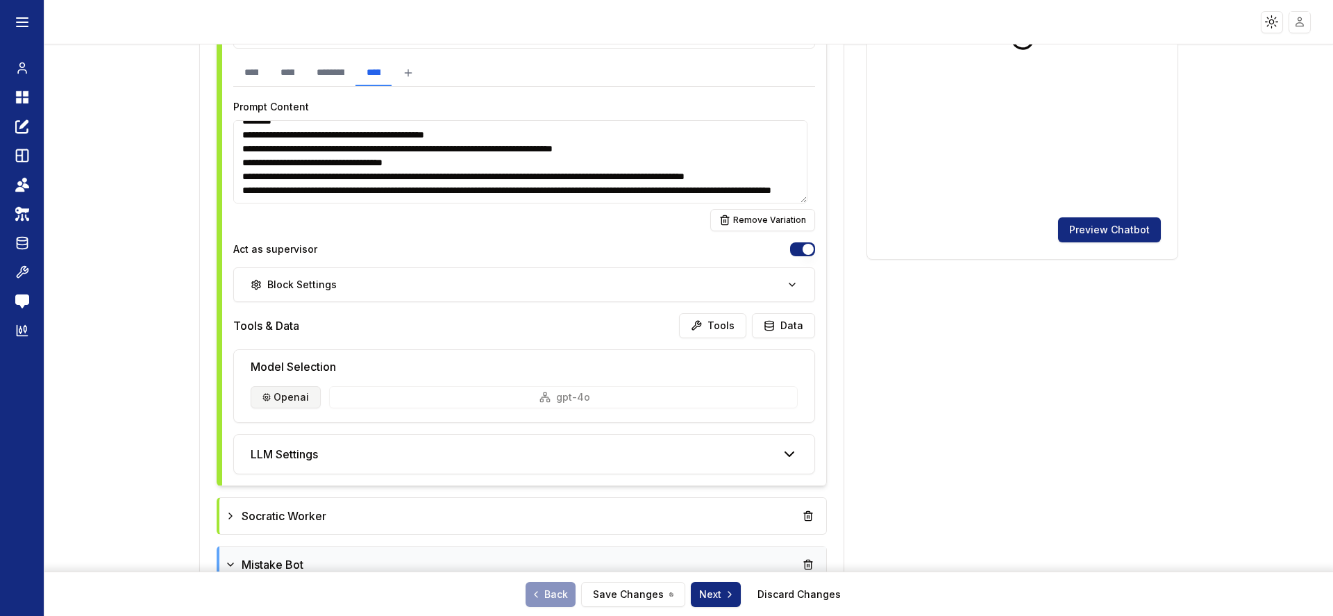
click at [290, 399] on html "**********" at bounding box center [666, 308] width 1333 height 616
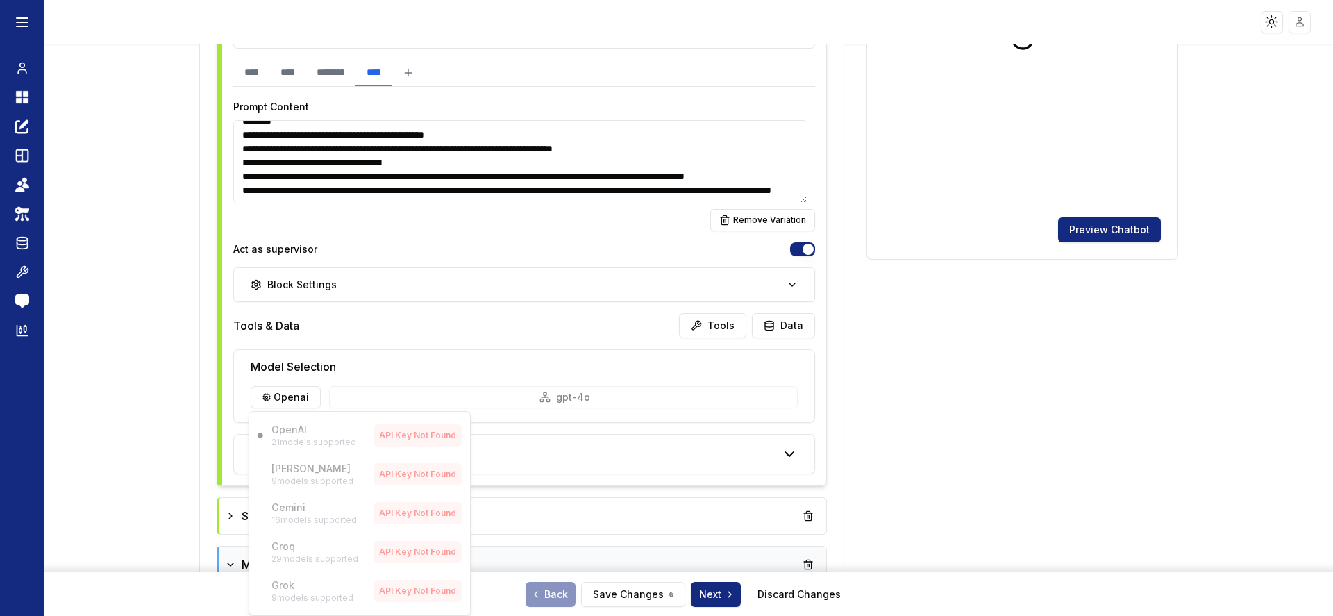
click at [155, 280] on html "**********" at bounding box center [666, 308] width 1333 height 616
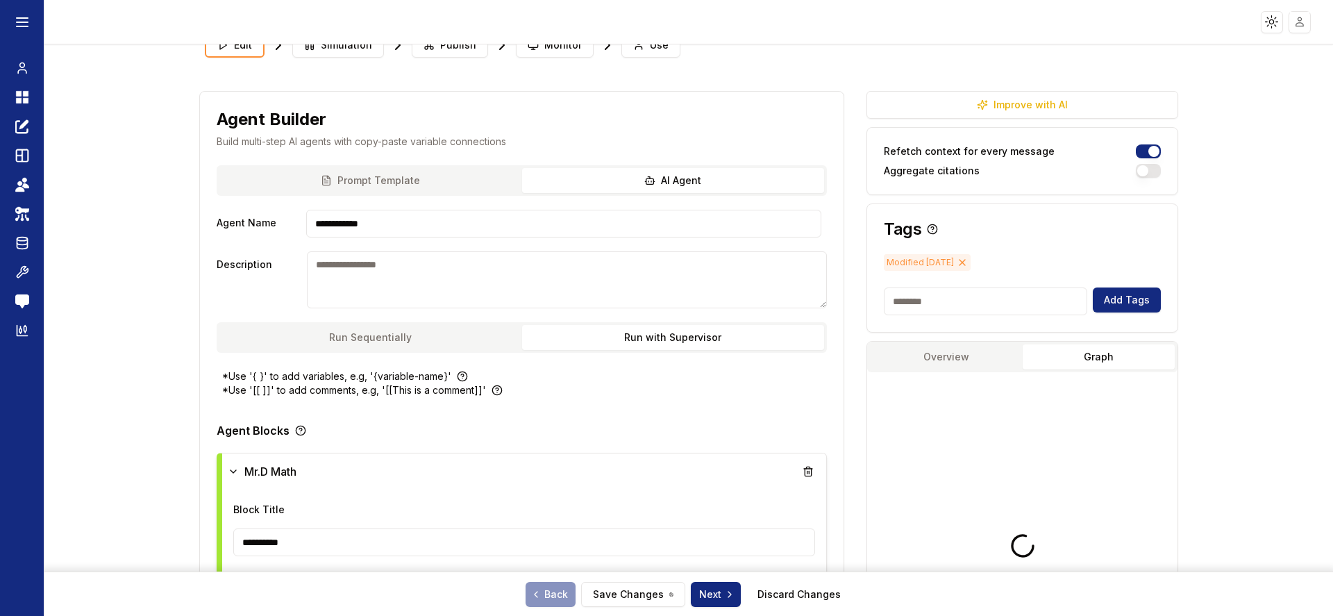
scroll to position [0, 0]
